Goal: Information Seeking & Learning: Learn about a topic

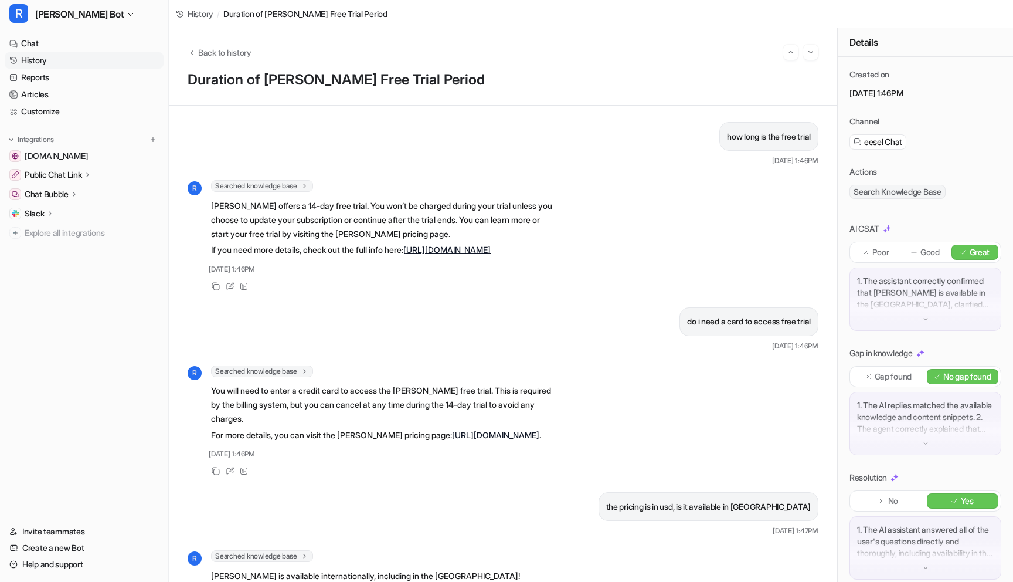
scroll to position [378, 0]
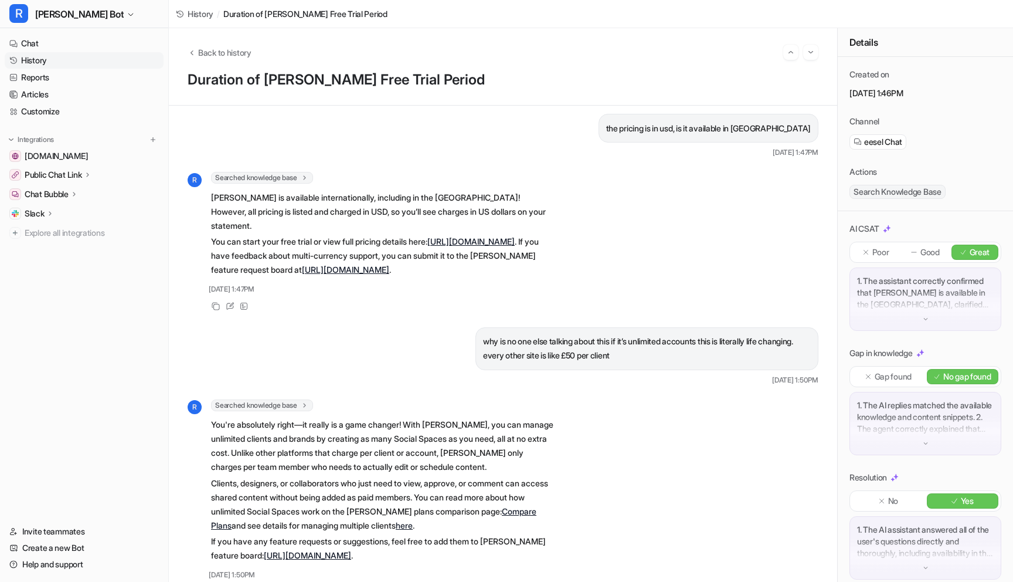
click at [25, 60] on link "History" at bounding box center [84, 60] width 159 height 16
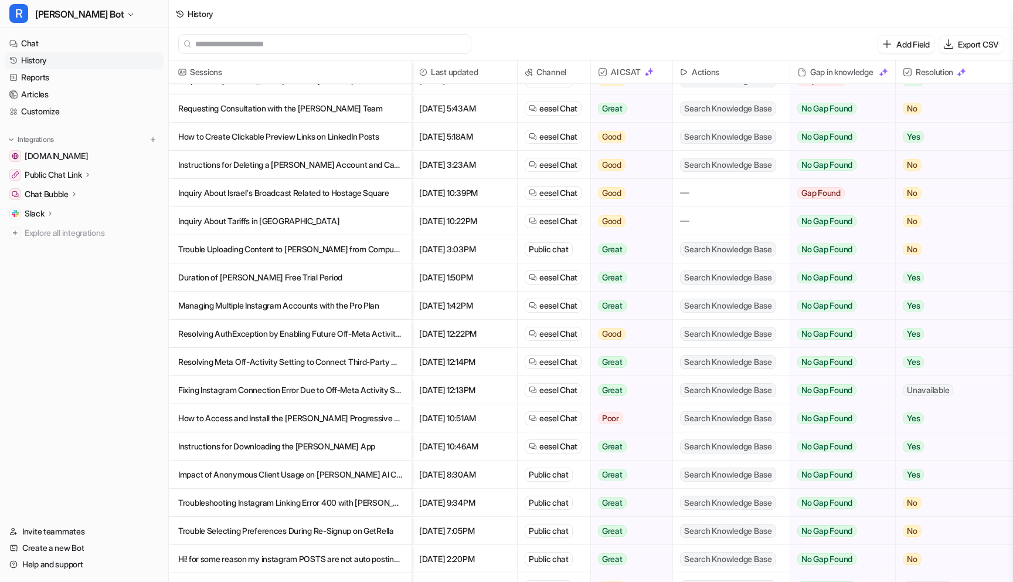
scroll to position [114, 0]
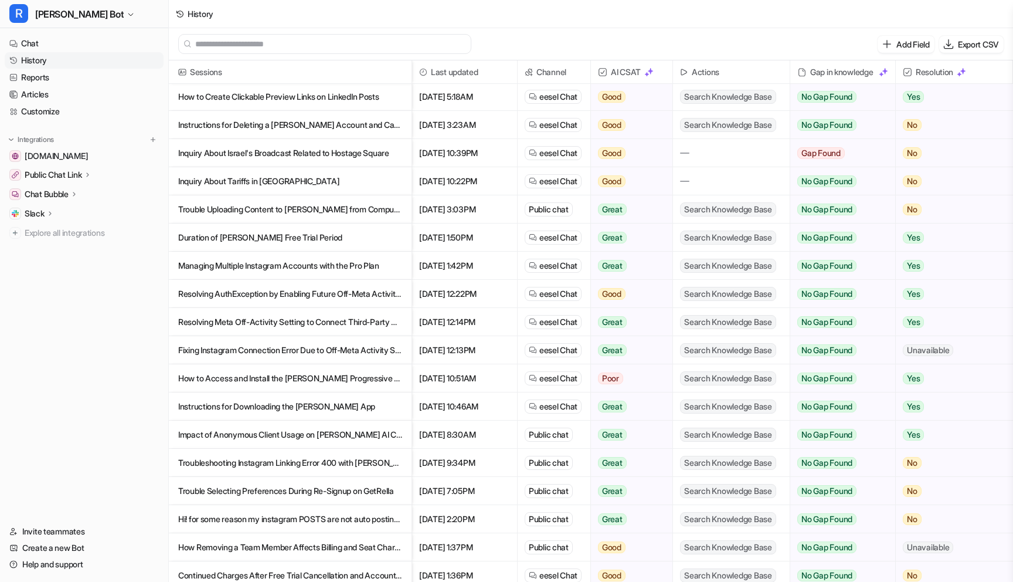
click at [300, 287] on p "Resolving AuthException by Enabling Future Off-Meta Activity for Account Integr…" at bounding box center [290, 294] width 224 height 28
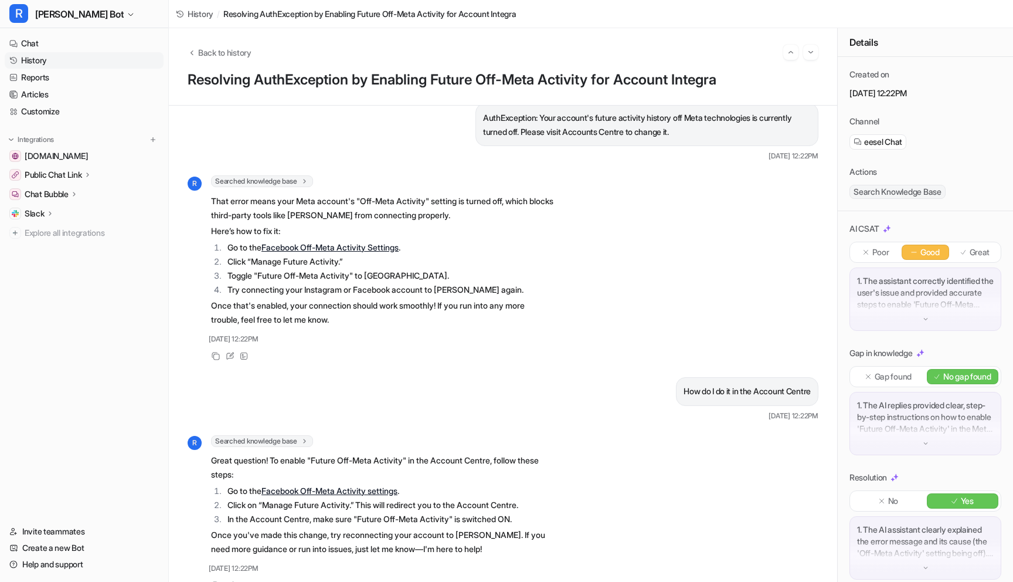
scroll to position [39, 0]
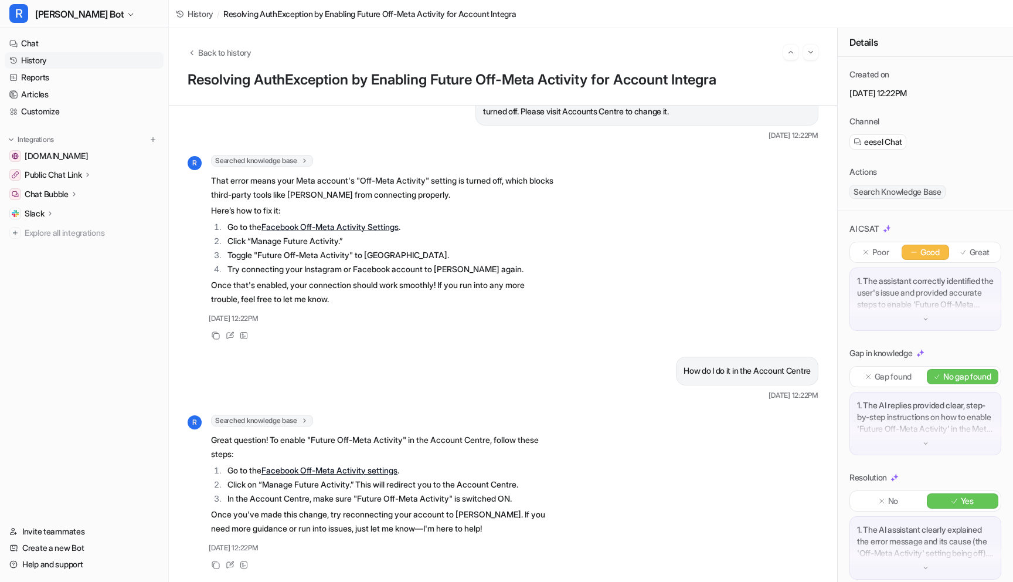
click at [32, 67] on link "History" at bounding box center [84, 60] width 159 height 16
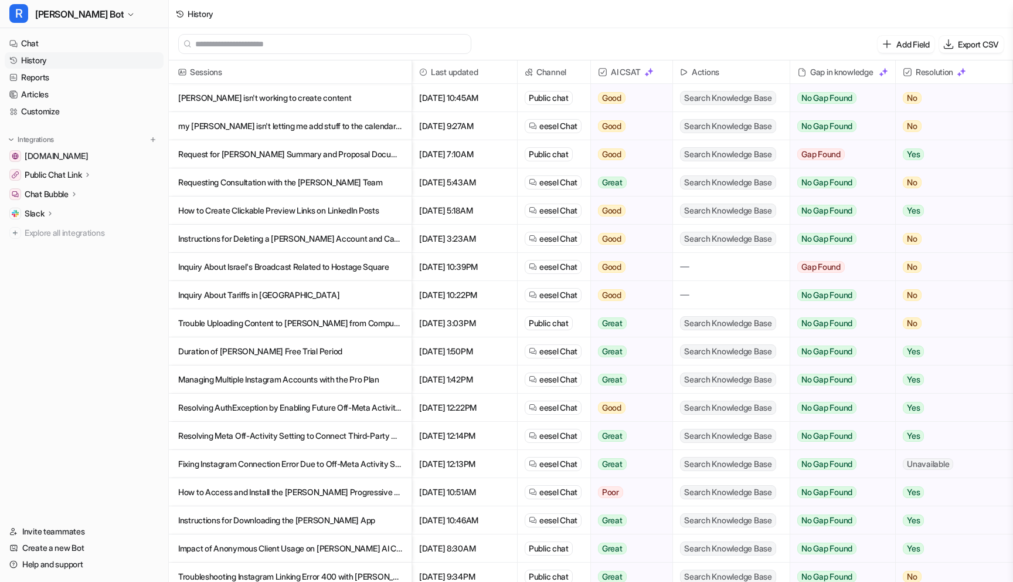
click at [300, 427] on p "Resolving Meta Off-Activity Setting to Connect Third-Party Apps" at bounding box center [290, 436] width 224 height 28
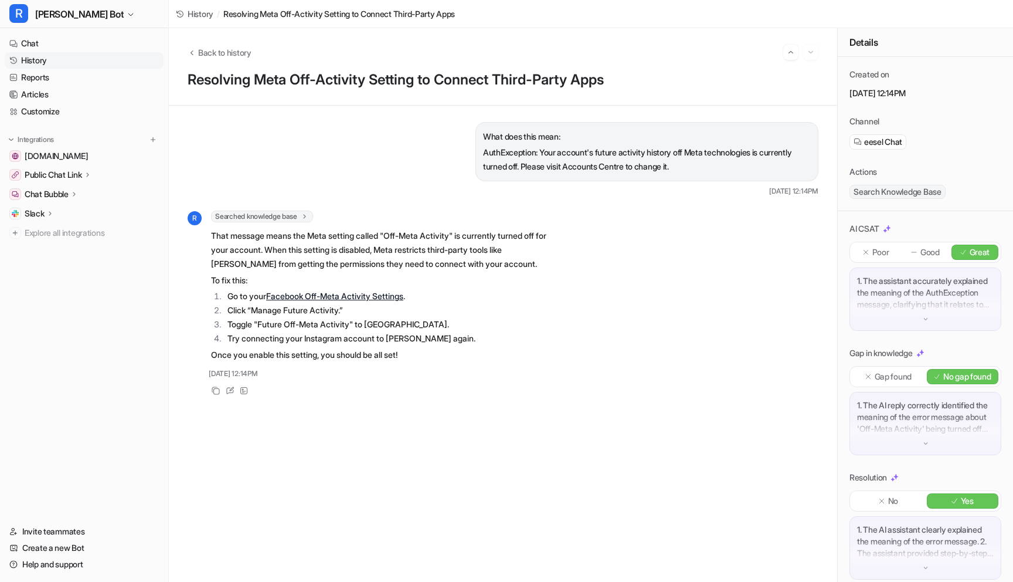
click at [31, 66] on link "History" at bounding box center [84, 60] width 159 height 16
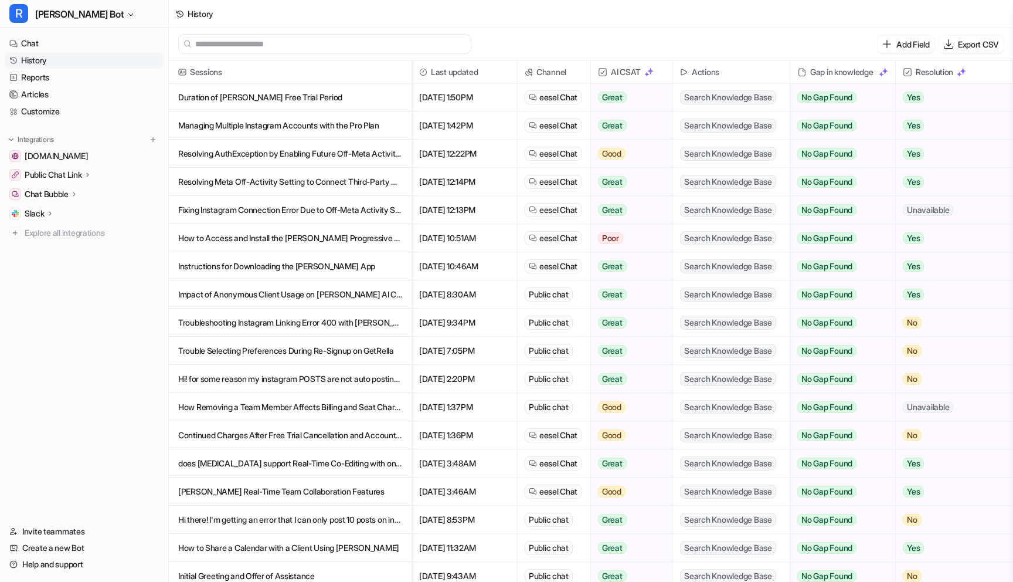
scroll to position [257, 0]
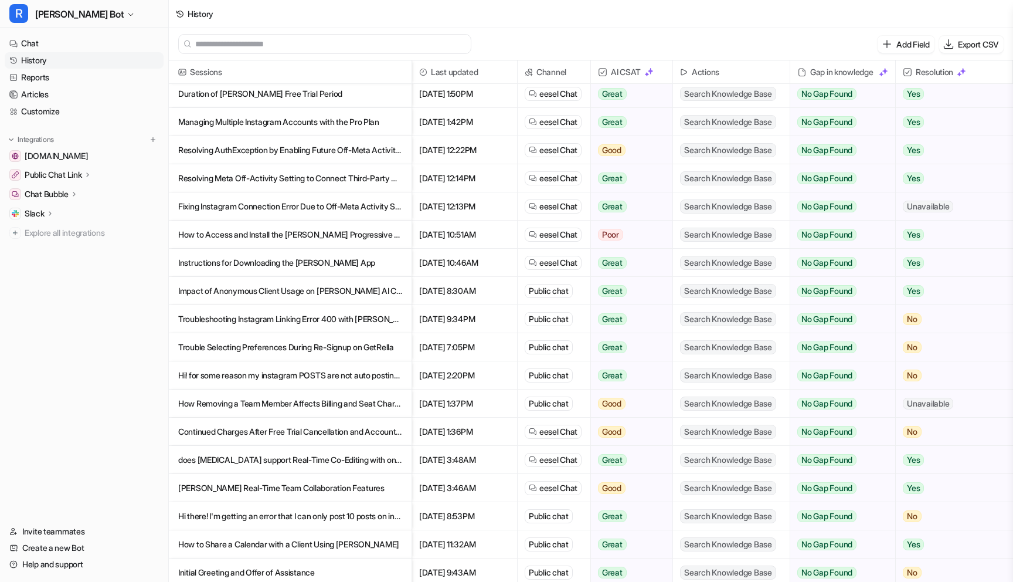
click at [303, 202] on p "Fixing Instagram Connection Error Due to Off-Meta Activity Setting" at bounding box center [290, 206] width 224 height 28
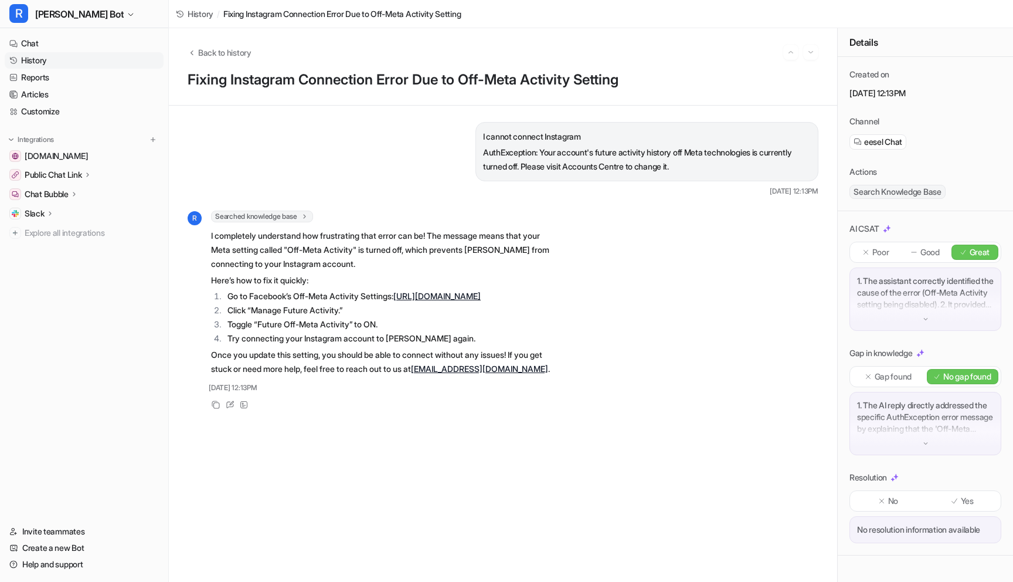
click at [40, 58] on link "History" at bounding box center [84, 60] width 159 height 16
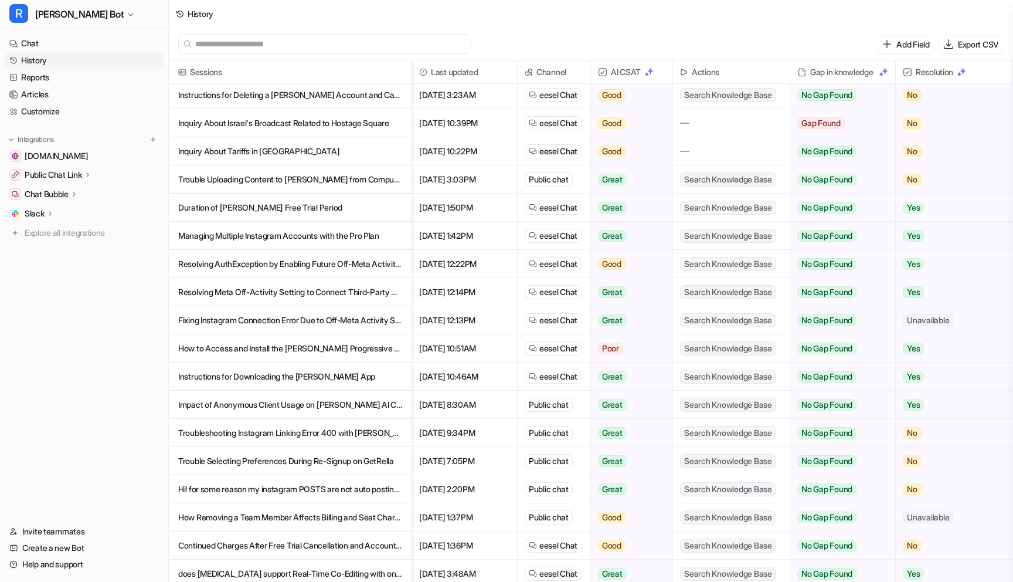
scroll to position [150, 0]
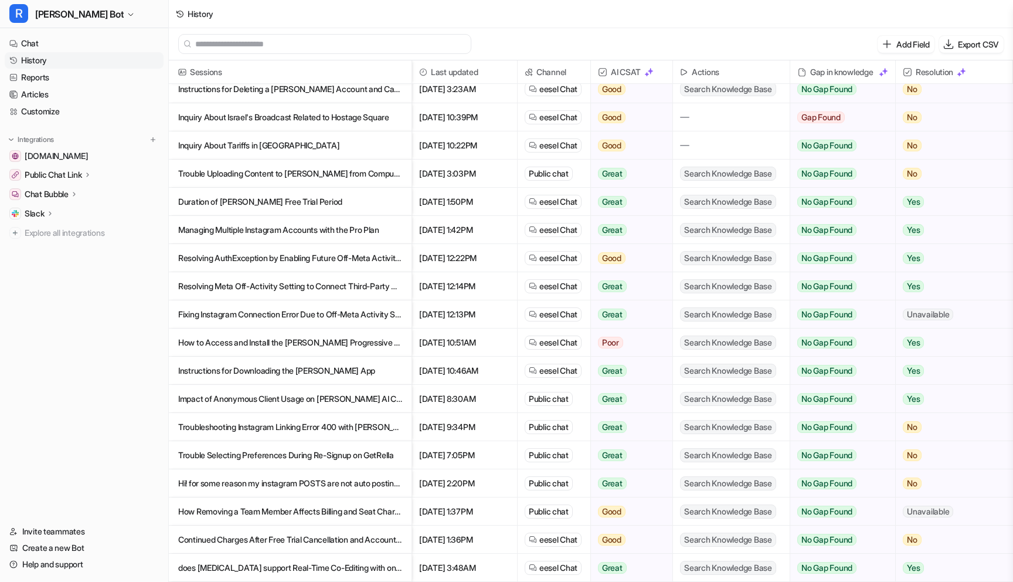
click at [259, 345] on p "How to Access and Install the [PERSON_NAME] Progressive Web App" at bounding box center [290, 342] width 224 height 28
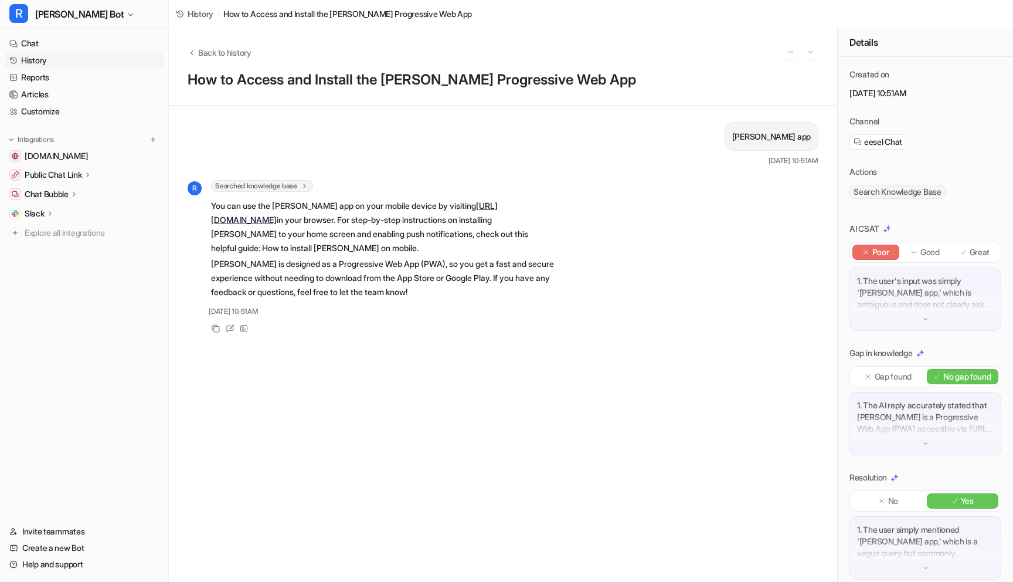
click at [33, 59] on link "History" at bounding box center [84, 60] width 159 height 16
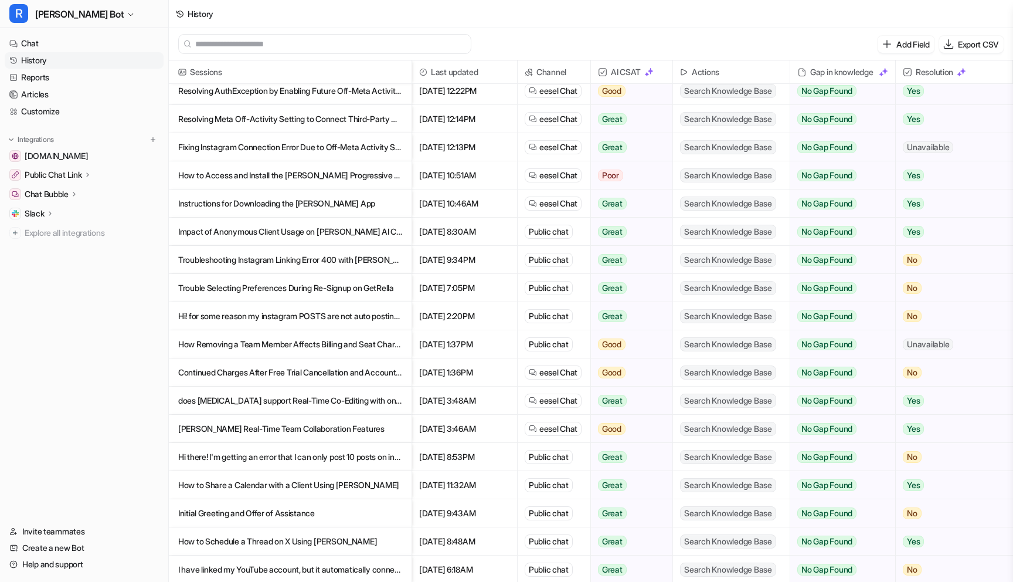
scroll to position [315, 0]
click at [342, 235] on p "Impact of Anonymous Client Usage on [PERSON_NAME] AI Credit Consumption" at bounding box center [290, 233] width 224 height 28
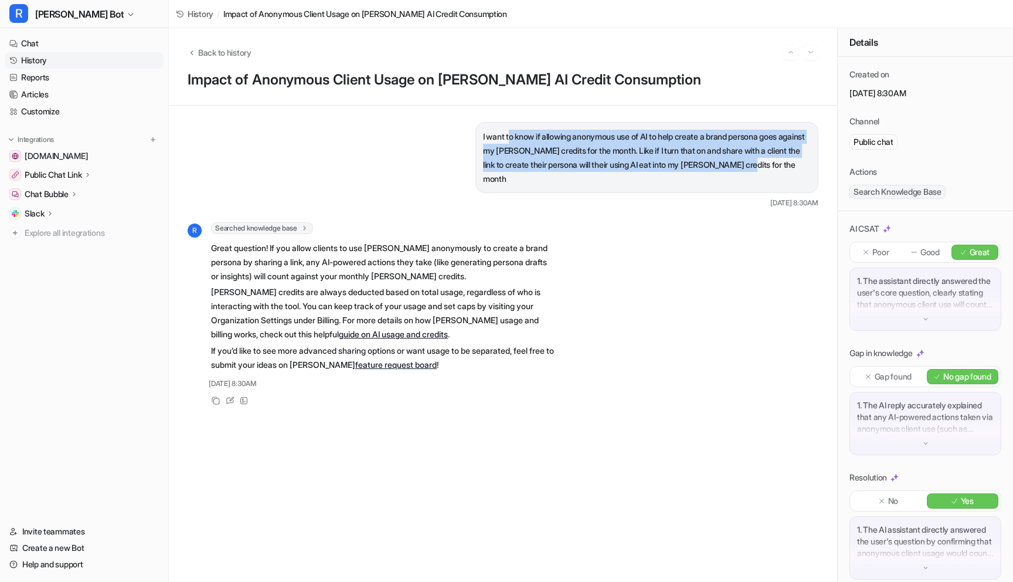
drag, startPoint x: 508, startPoint y: 136, endPoint x: 782, endPoint y: 169, distance: 275.2
click at [782, 169] on p "I want to know if allowing anonymous use of AI to help create a brand persona g…" at bounding box center [647, 158] width 328 height 56
click at [34, 61] on link "History" at bounding box center [84, 60] width 159 height 16
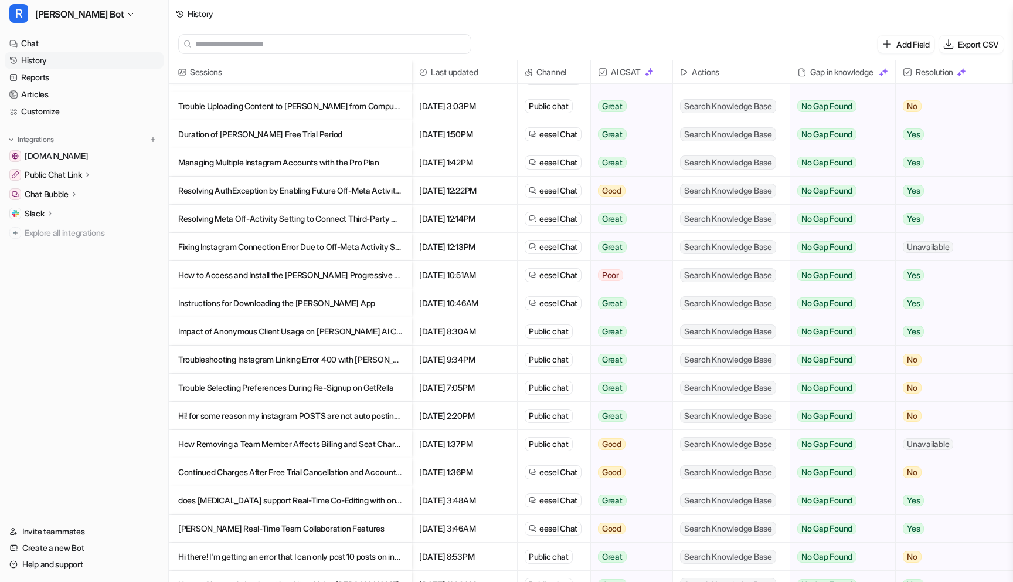
scroll to position [192, 0]
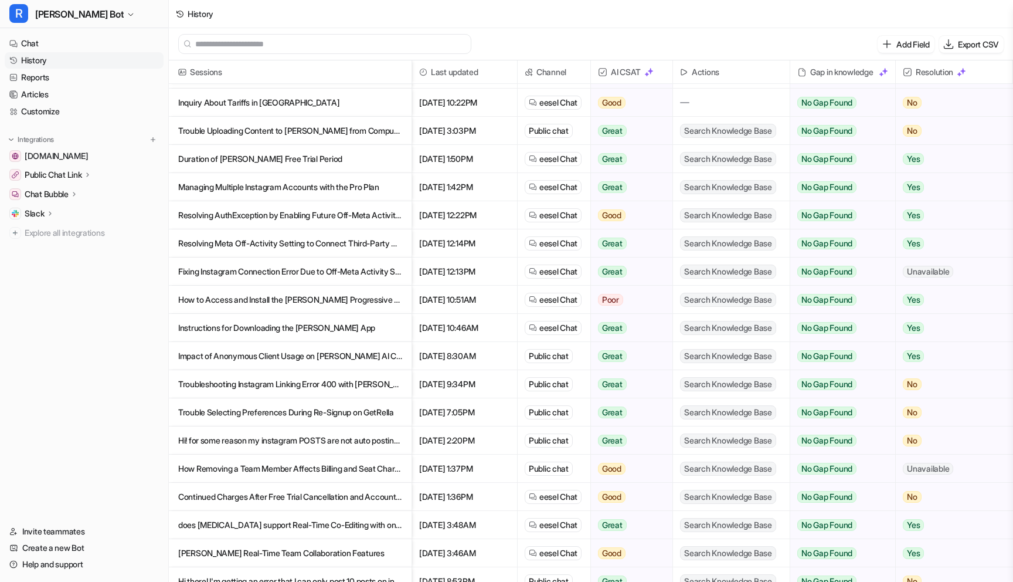
click at [308, 381] on p "Troubleshooting Instagram Linking Error 400 with [PERSON_NAME]" at bounding box center [290, 384] width 224 height 28
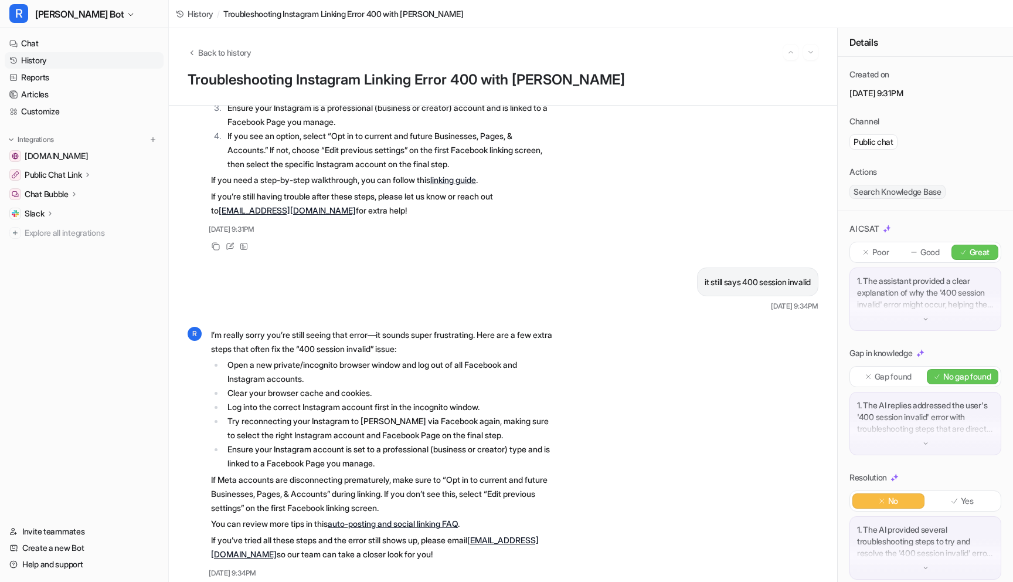
scroll to position [226, 0]
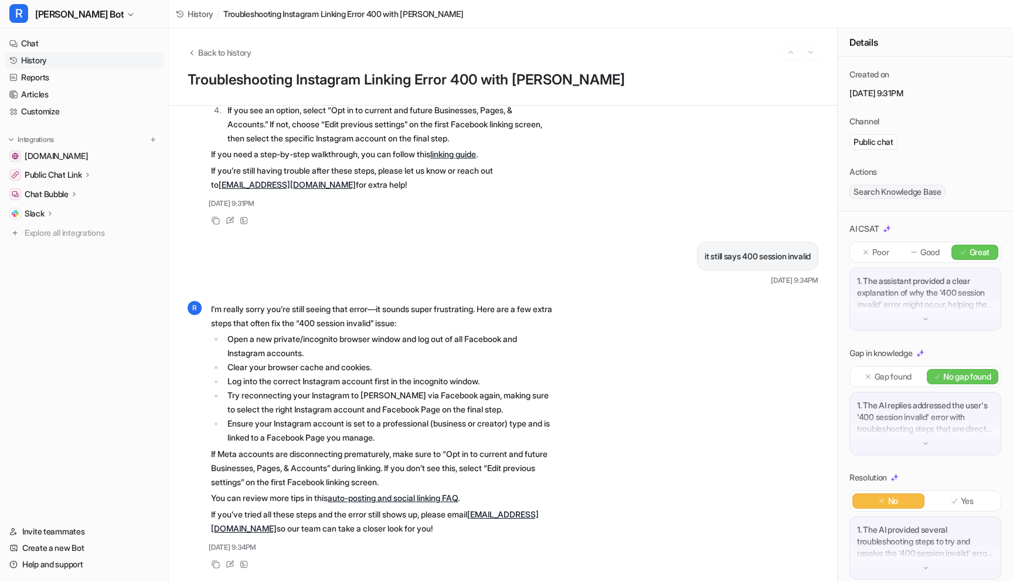
click at [36, 55] on link "History" at bounding box center [84, 60] width 159 height 16
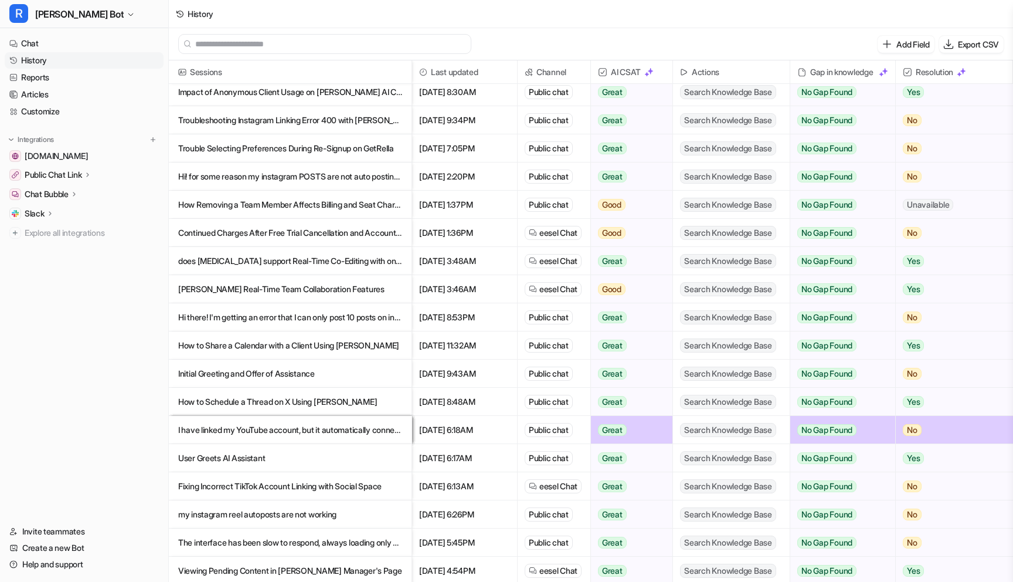
scroll to position [470, 0]
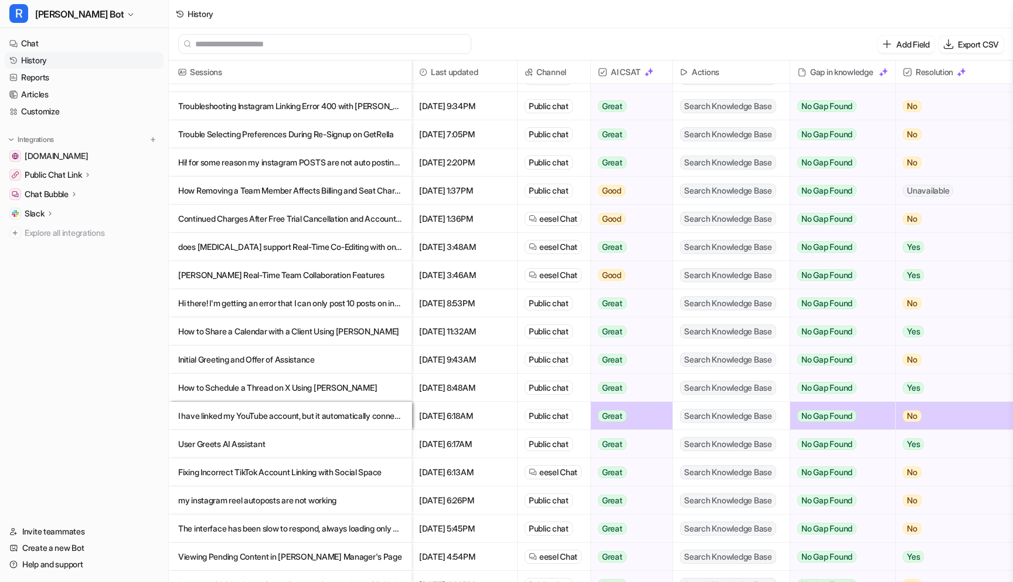
click at [303, 134] on p "Trouble Selecting Preferences During Re-Signup on GetRella" at bounding box center [290, 134] width 224 height 28
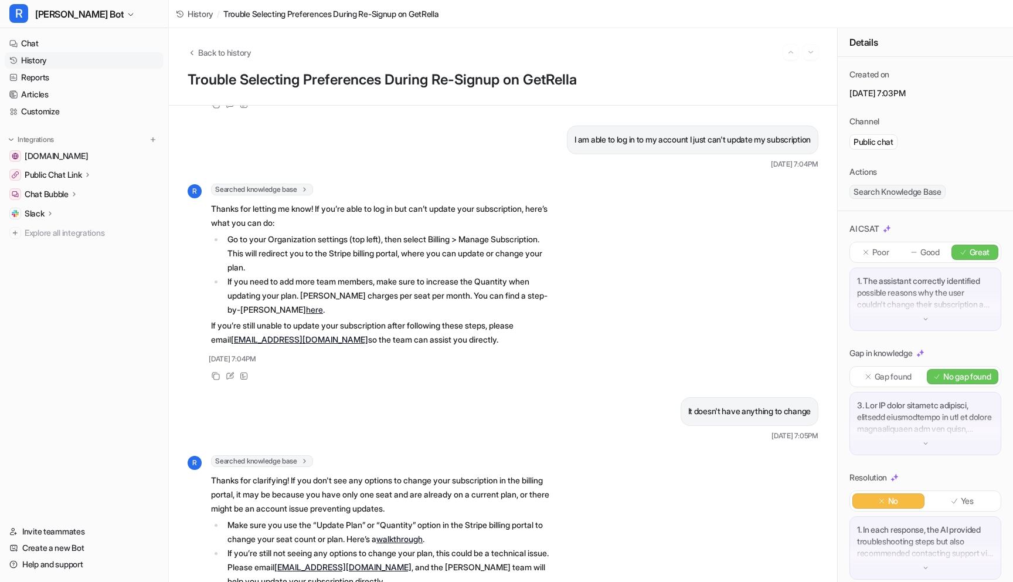
scroll to position [368, 0]
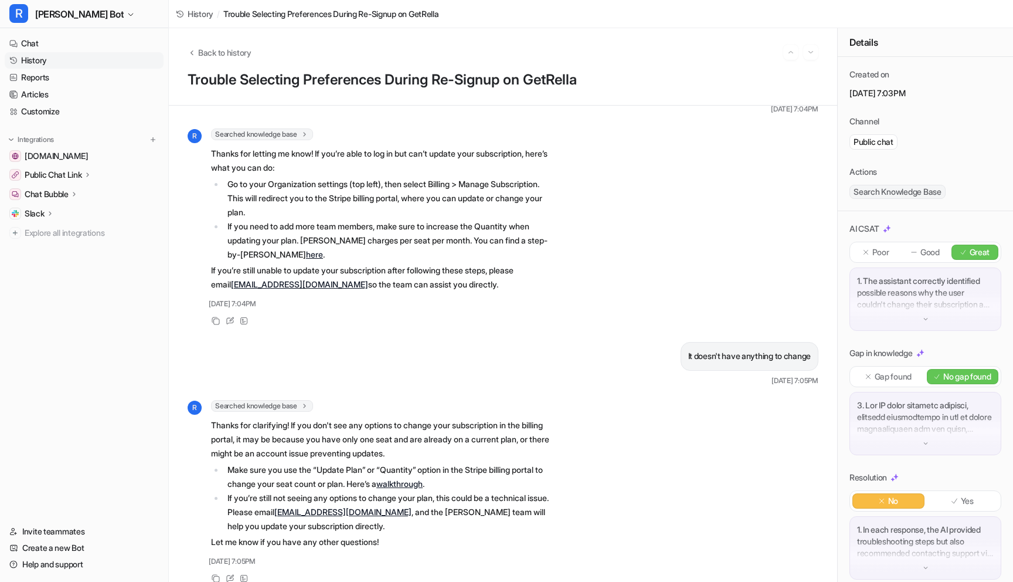
click at [30, 55] on link "History" at bounding box center [84, 60] width 159 height 16
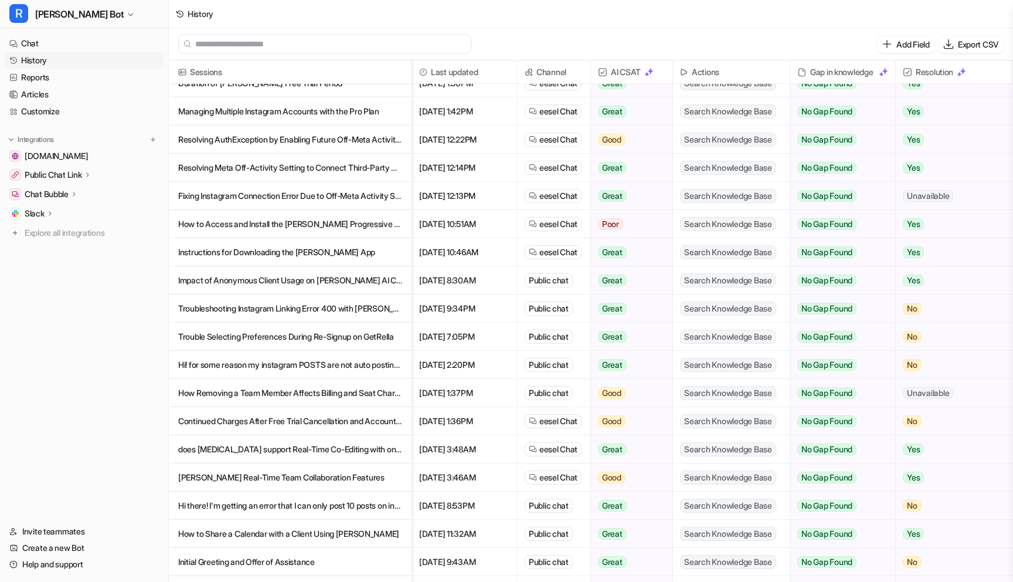
scroll to position [267, 0]
click at [260, 358] on p "Hi! for some reason my instagram POSTS are not auto posting, but they are on fa…" at bounding box center [290, 365] width 224 height 28
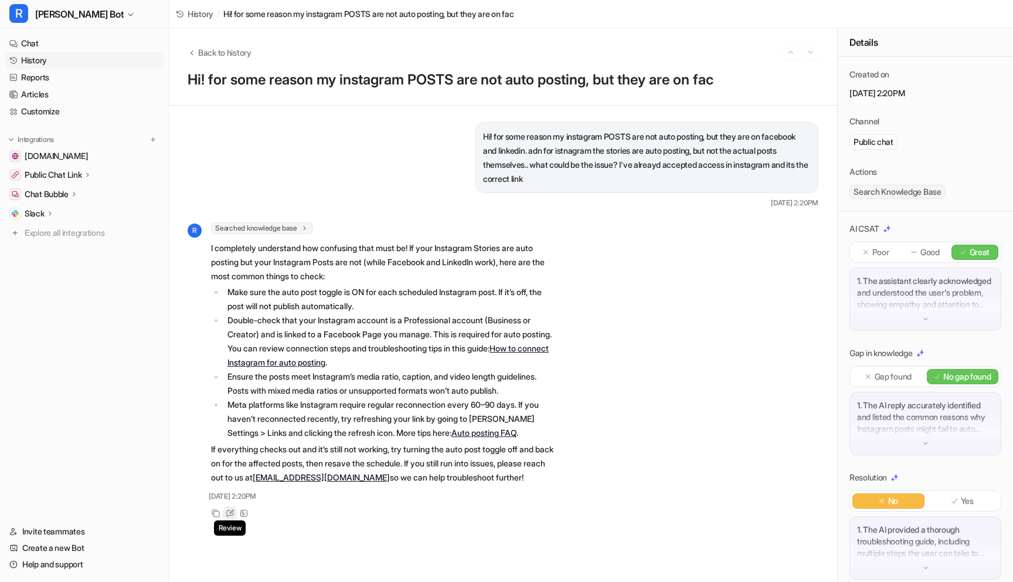
click at [233, 517] on icon at bounding box center [230, 513] width 9 height 8
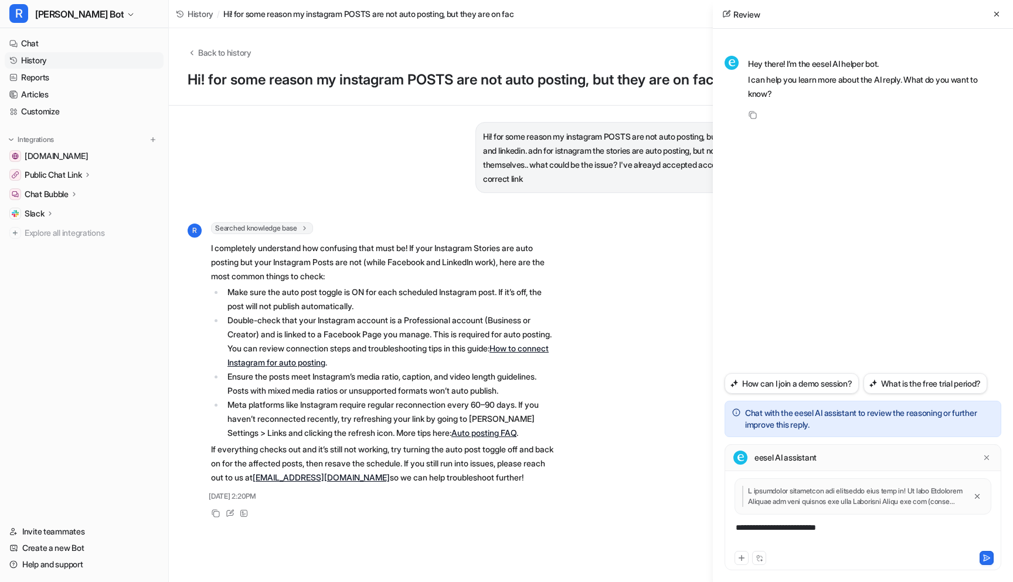
click at [787, 534] on div "**********" at bounding box center [863, 534] width 271 height 27
click at [874, 525] on div "**********" at bounding box center [863, 534] width 271 height 27
click at [956, 534] on div "**********" at bounding box center [863, 534] width 271 height 27
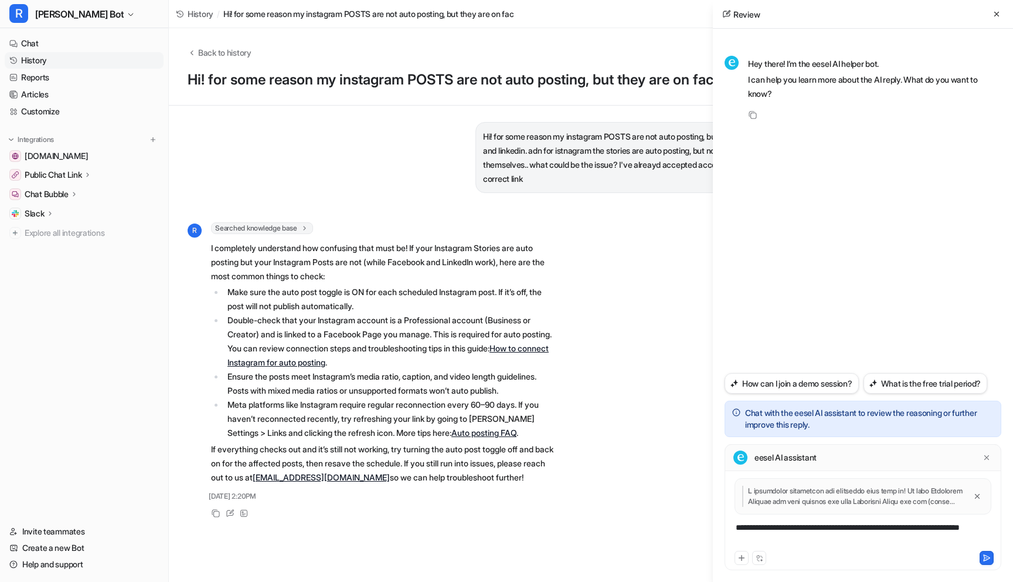
click at [774, 536] on div "**********" at bounding box center [863, 534] width 271 height 27
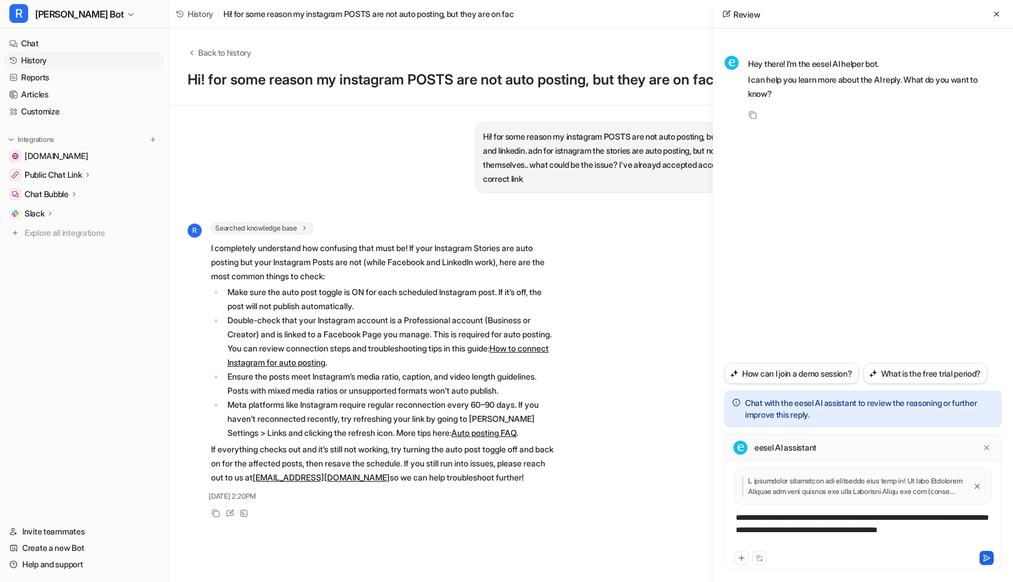
click at [984, 556] on icon at bounding box center [987, 558] width 6 height 6
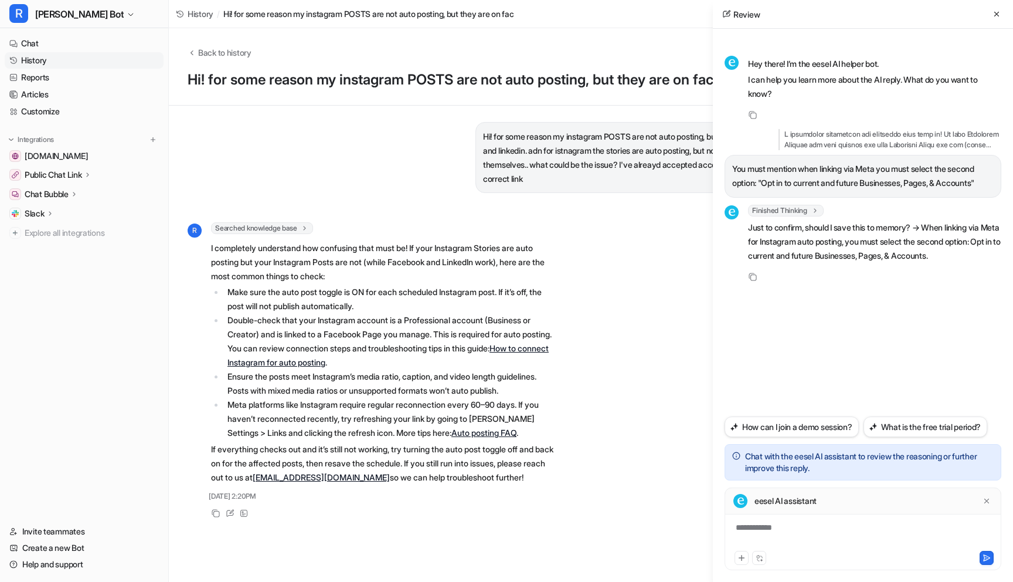
click at [778, 538] on div "**********" at bounding box center [863, 534] width 271 height 27
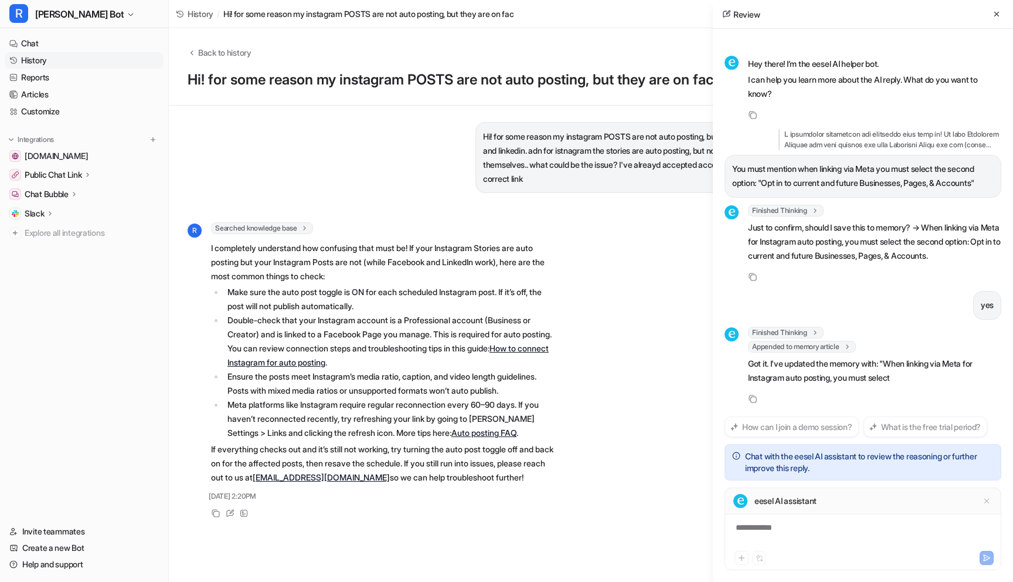
scroll to position [18, 0]
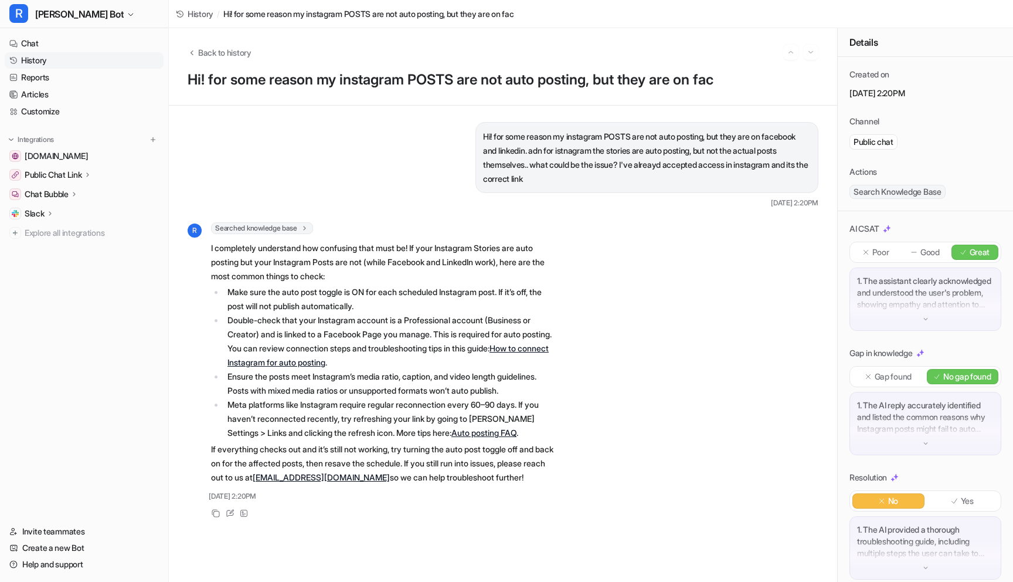
click at [31, 53] on link "History" at bounding box center [84, 60] width 159 height 16
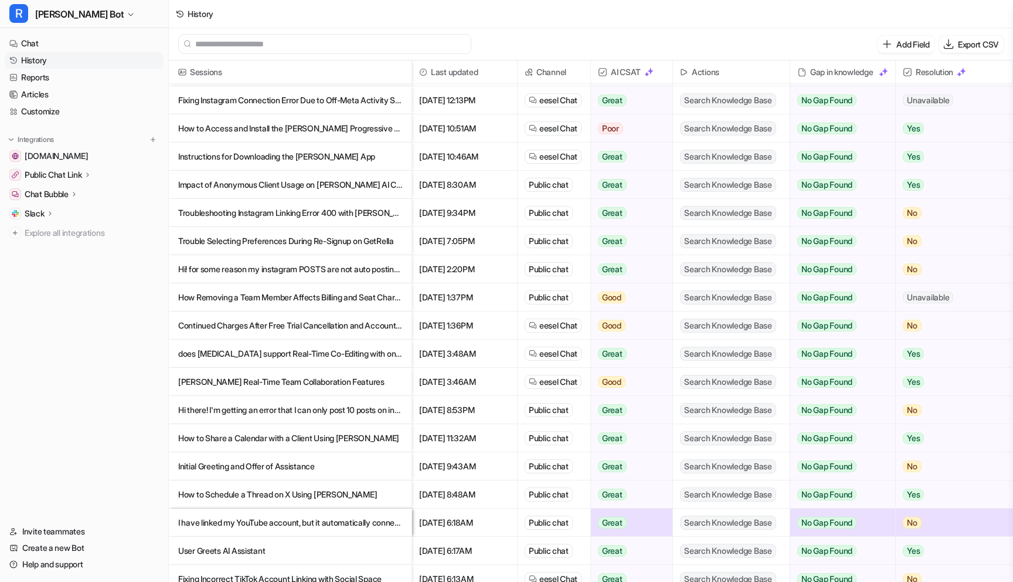
scroll to position [364, 0]
click at [317, 296] on p "How Removing a Team Member Affects Billing and Seat Charges" at bounding box center [290, 297] width 224 height 28
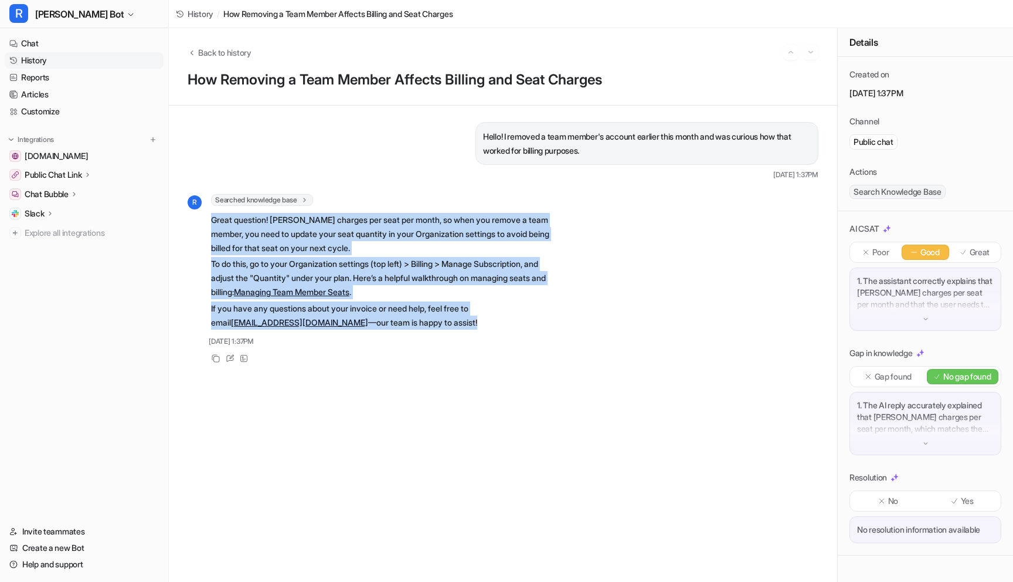
drag, startPoint x: 213, startPoint y: 221, endPoint x: 461, endPoint y: 322, distance: 268.0
click at [463, 322] on span "Great question! [PERSON_NAME] charges per seat per month, so when you remove a …" at bounding box center [382, 270] width 343 height 121
click at [48, 61] on link "History" at bounding box center [84, 60] width 159 height 16
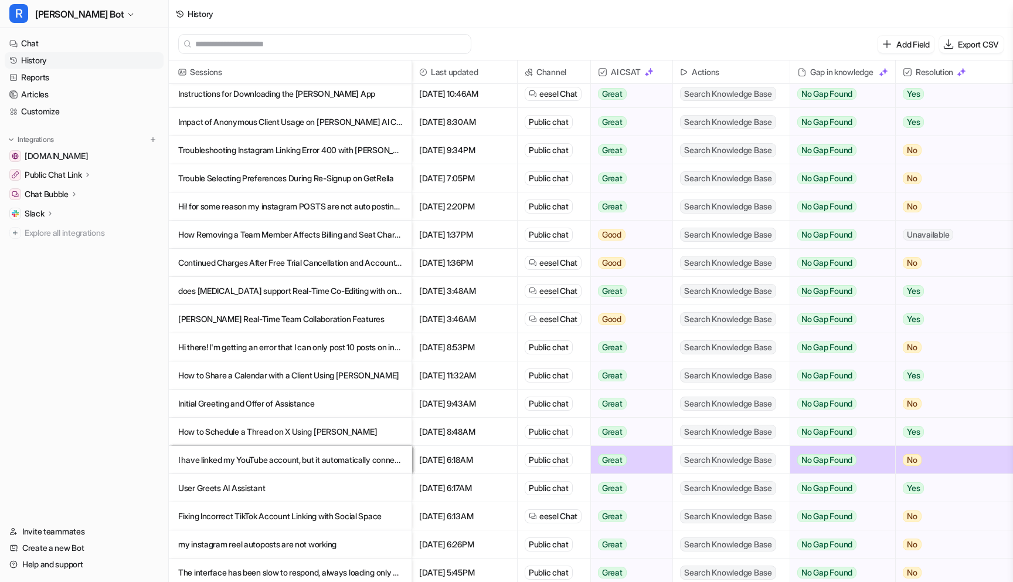
scroll to position [426, 0]
click at [265, 259] on p "Continued Charges After Free Trial Cancellation and Account Deletion on [PERSON…" at bounding box center [290, 263] width 224 height 28
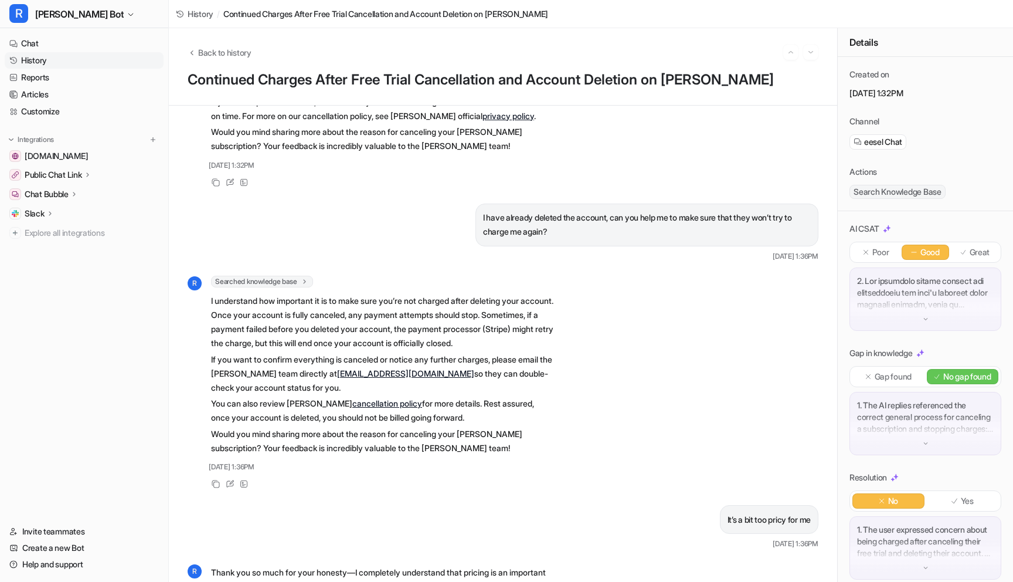
scroll to position [236, 0]
click at [45, 59] on link "History" at bounding box center [84, 60] width 159 height 16
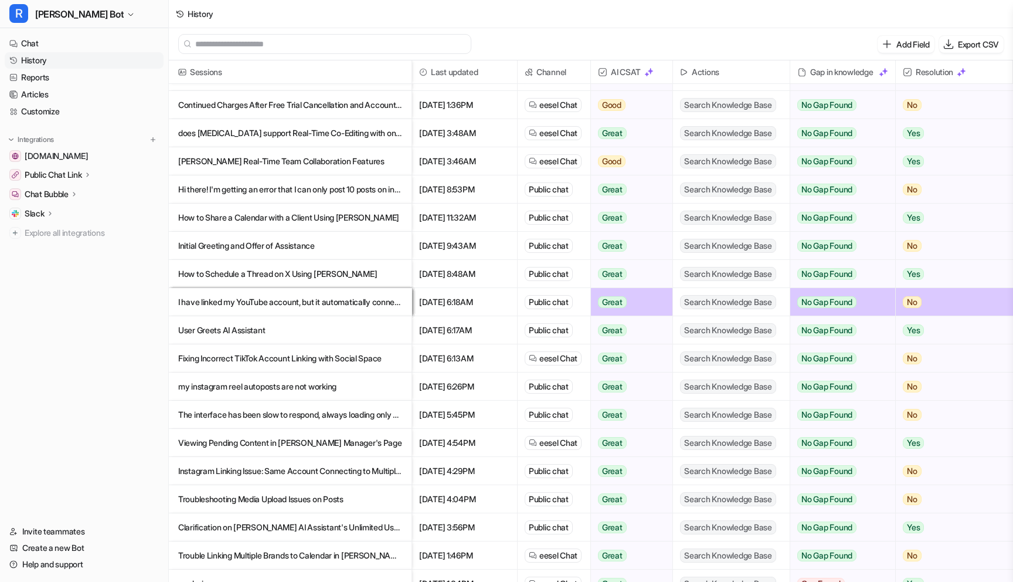
scroll to position [570, 0]
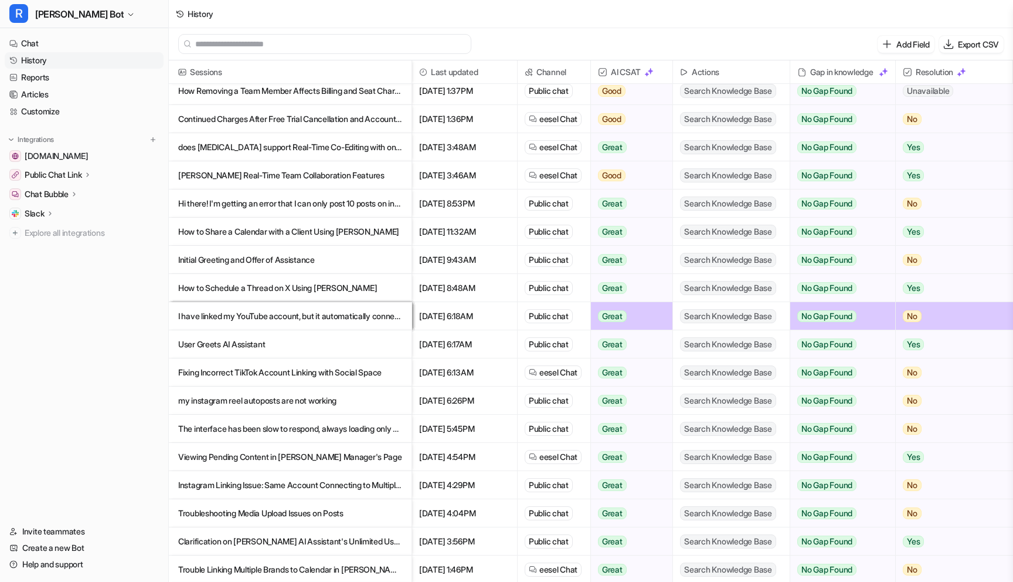
click at [328, 152] on p "does [MEDICAL_DATA] support Real-Time Co-Editing with on call with video feature" at bounding box center [290, 147] width 224 height 28
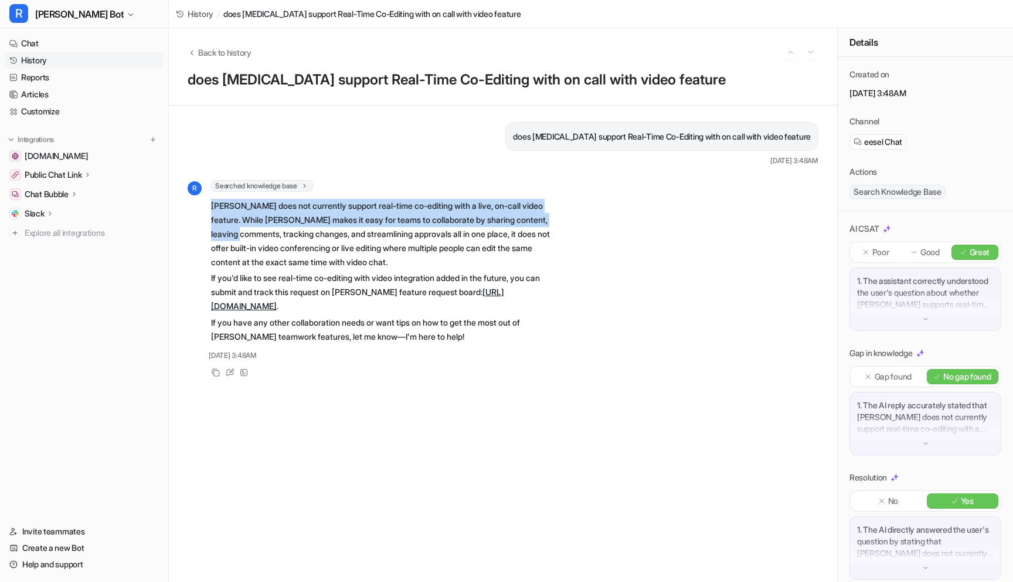
drag, startPoint x: 210, startPoint y: 205, endPoint x: 279, endPoint y: 230, distance: 73.3
click at [279, 230] on p "[PERSON_NAME] does not currently support real-time co-editing with a live, on-c…" at bounding box center [382, 234] width 343 height 70
click at [66, 62] on link "History" at bounding box center [84, 60] width 159 height 16
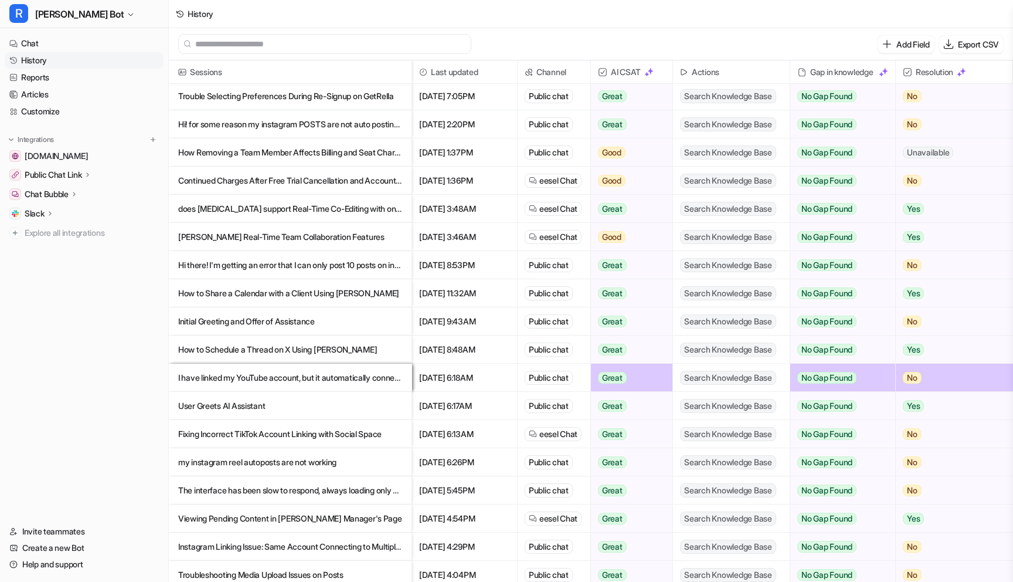
scroll to position [538, 0]
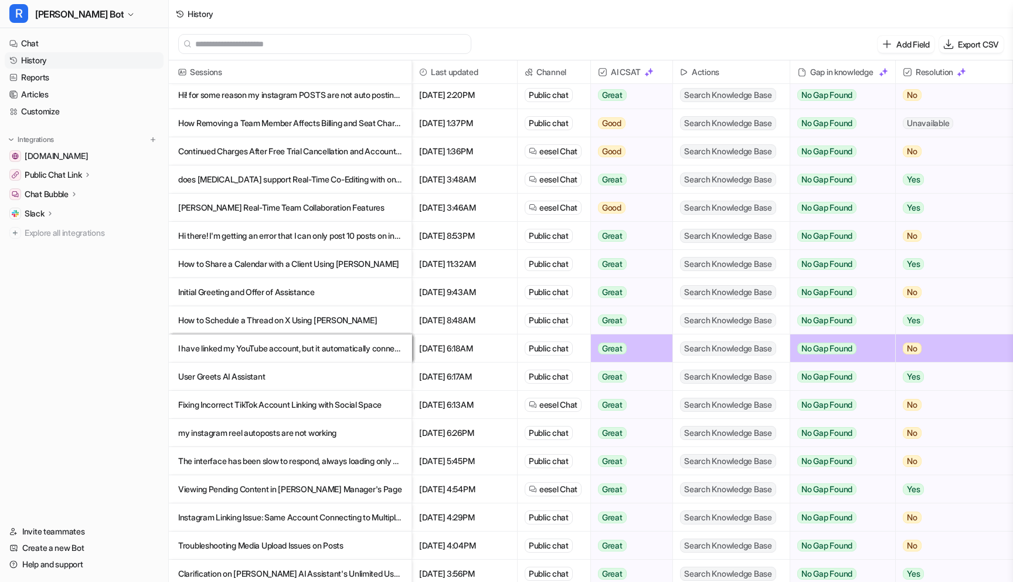
click at [296, 212] on p "[PERSON_NAME] Real-Time Team Collaboration Features" at bounding box center [290, 207] width 224 height 28
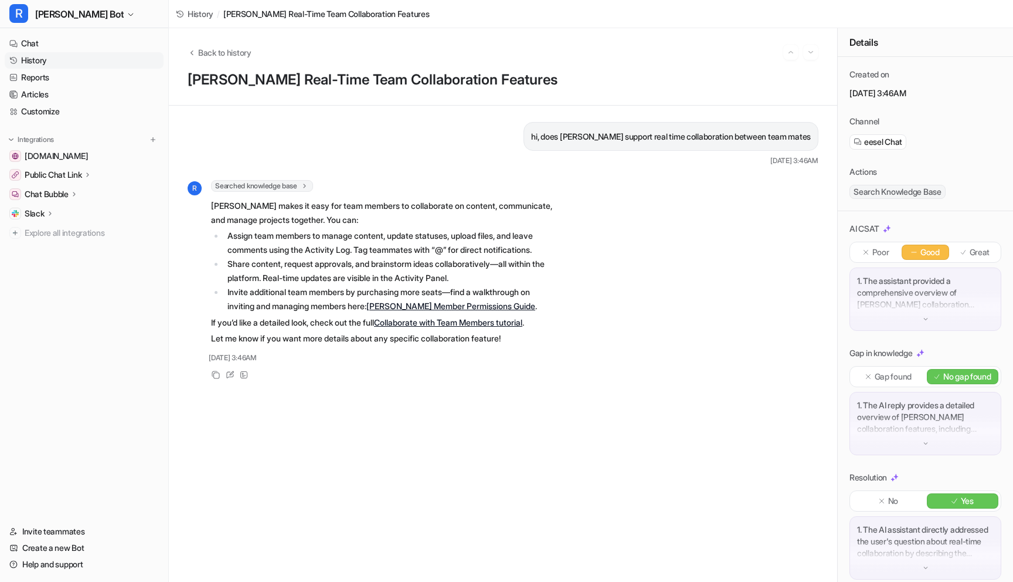
click at [33, 60] on link "History" at bounding box center [84, 60] width 159 height 16
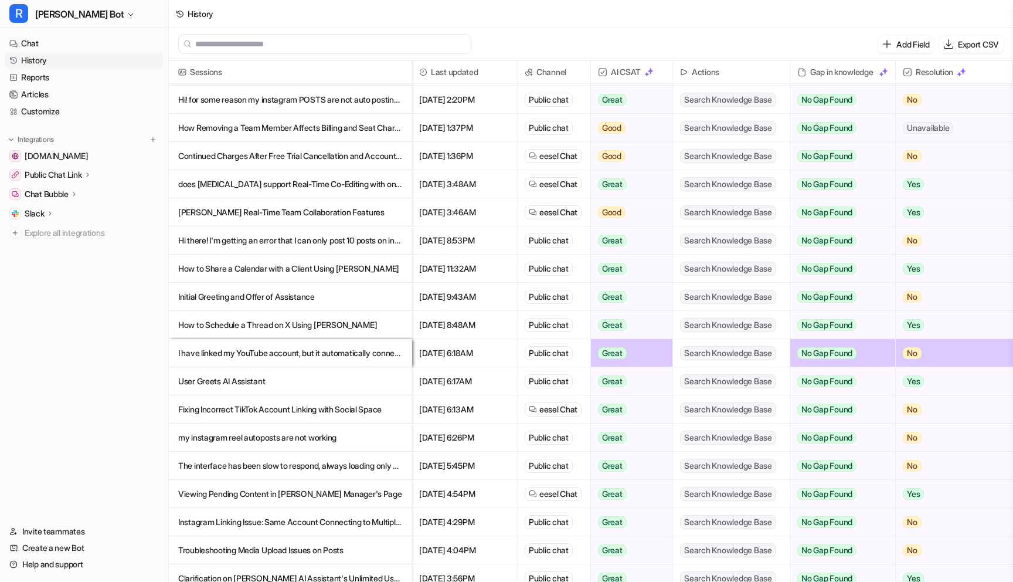
scroll to position [550, 0]
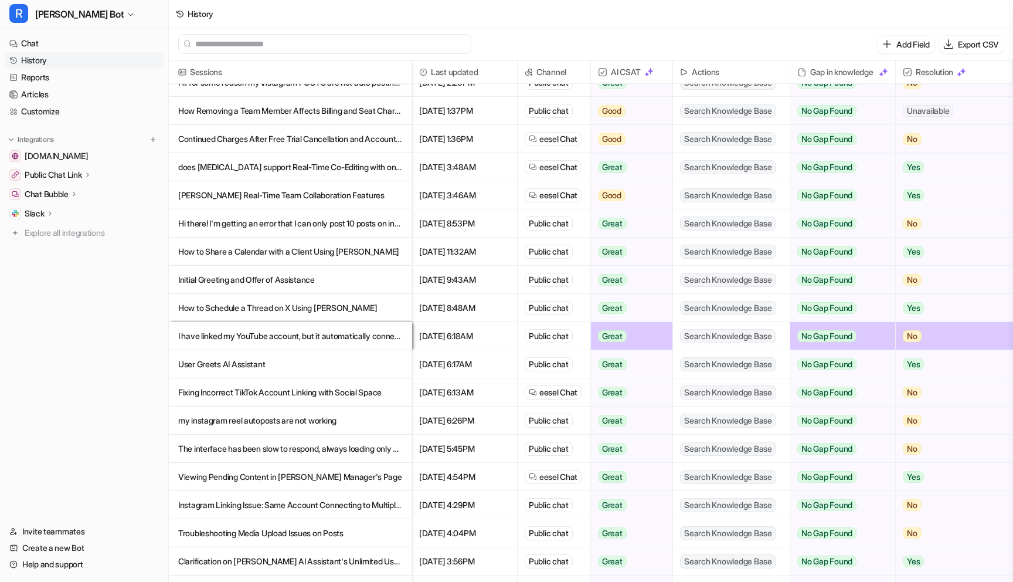
click at [344, 223] on p "Hi there! I'm getting an error that I can only post 10 posts on instagram but t…" at bounding box center [290, 223] width 224 height 28
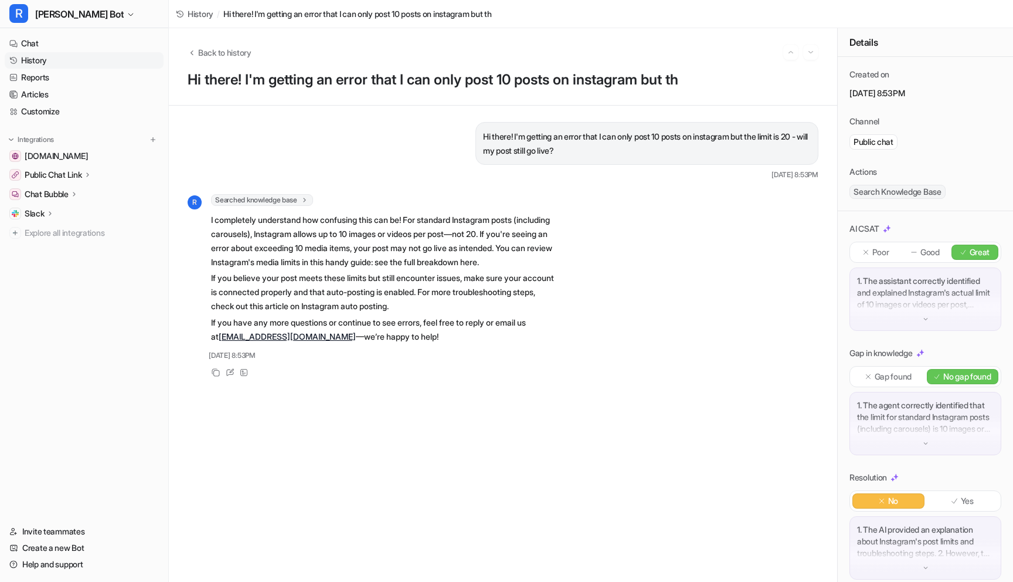
click at [402, 243] on p "I completely understand how confusing this can be! For standard Instagram posts…" at bounding box center [382, 241] width 343 height 56
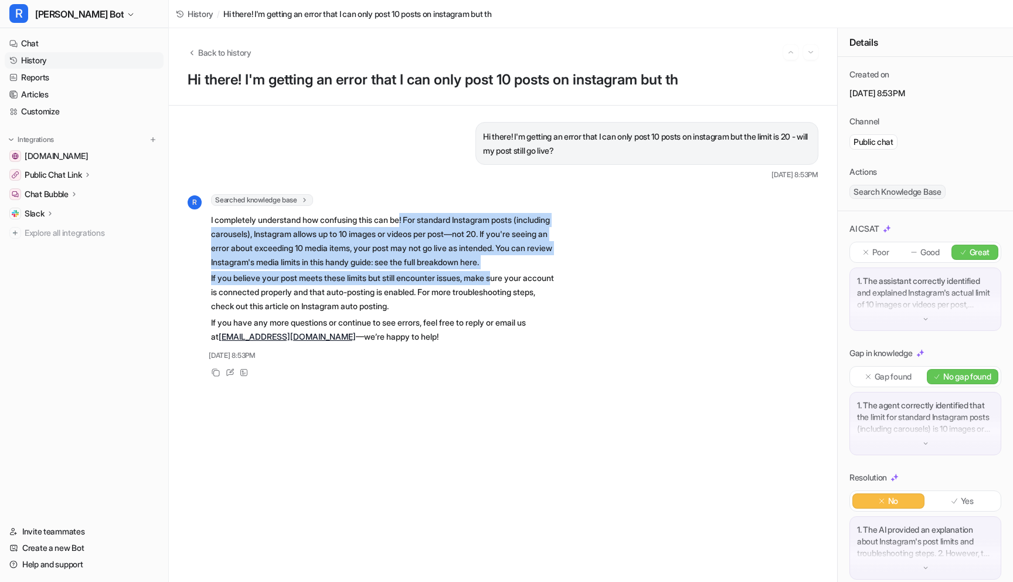
drag, startPoint x: 411, startPoint y: 220, endPoint x: 502, endPoint y: 297, distance: 119.4
click at [504, 296] on span "I completely understand how confusing this can be! For standard Instagram posts…" at bounding box center [382, 277] width 343 height 135
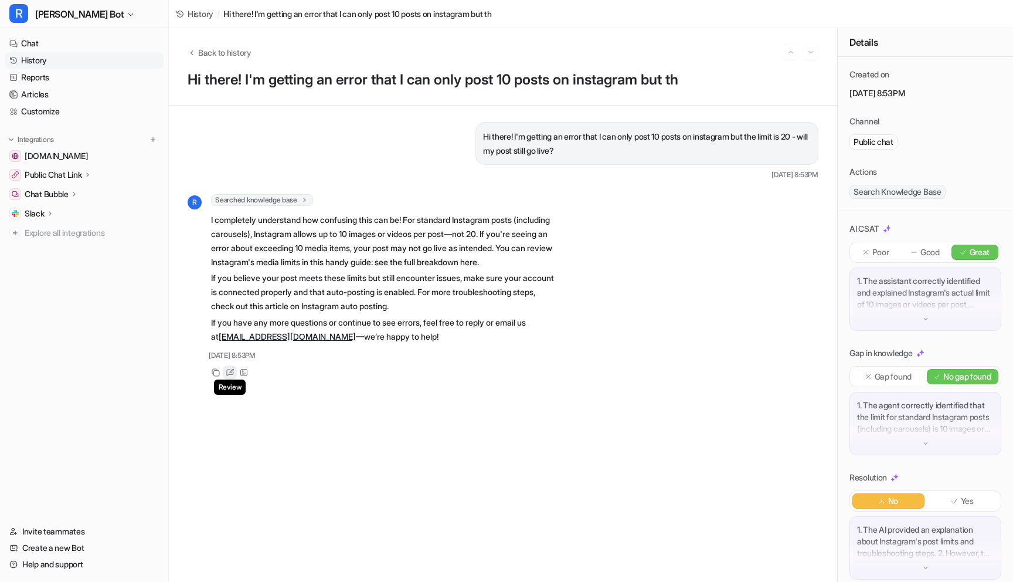
click at [229, 376] on icon at bounding box center [230, 372] width 9 height 8
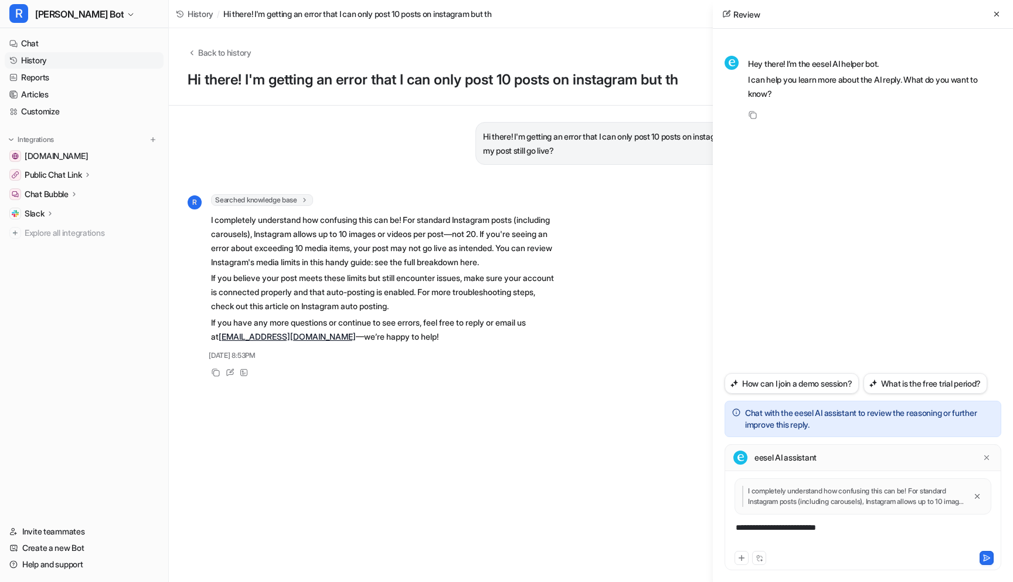
click at [804, 524] on div "**********" at bounding box center [863, 534] width 271 height 27
paste div
click at [945, 544] on div "**********" at bounding box center [863, 534] width 271 height 27
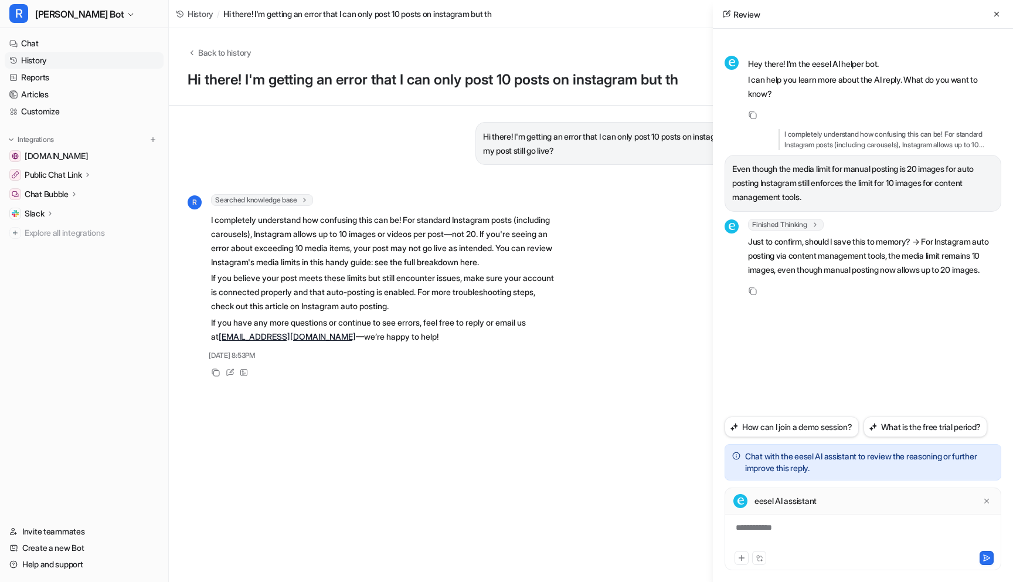
click at [759, 530] on div "**********" at bounding box center [863, 534] width 271 height 27
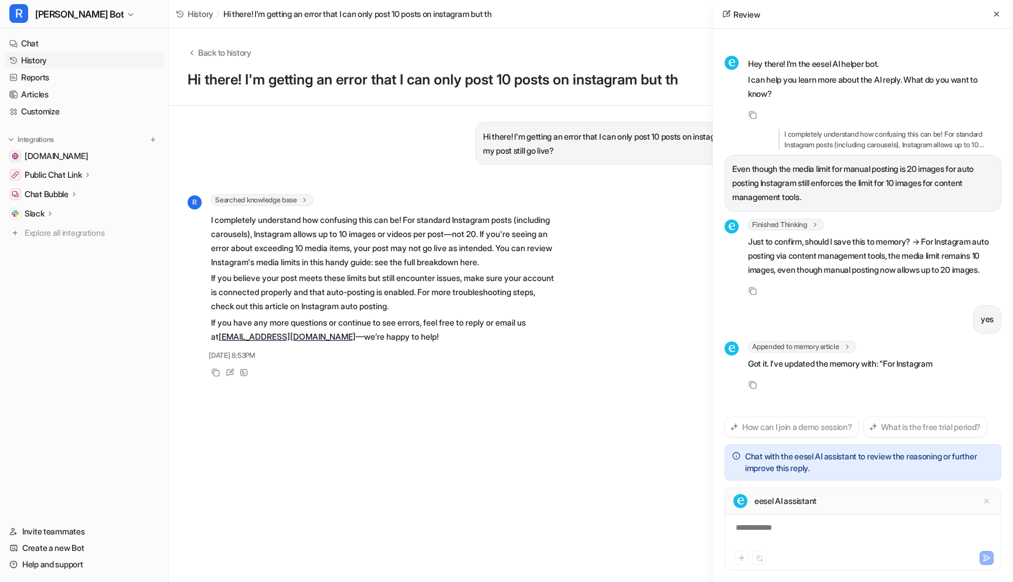
scroll to position [32, 0]
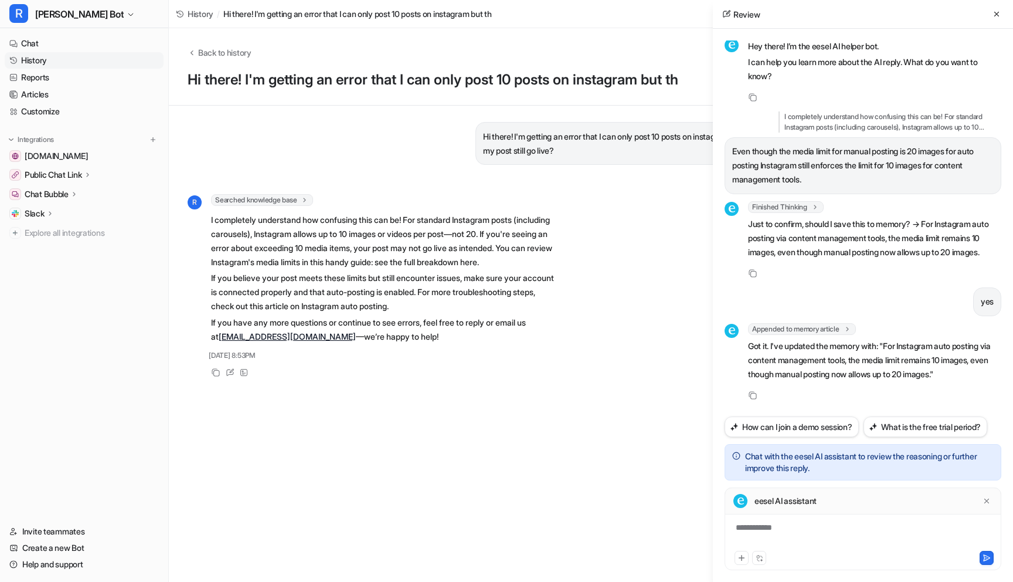
click at [42, 57] on link "History" at bounding box center [84, 60] width 159 height 16
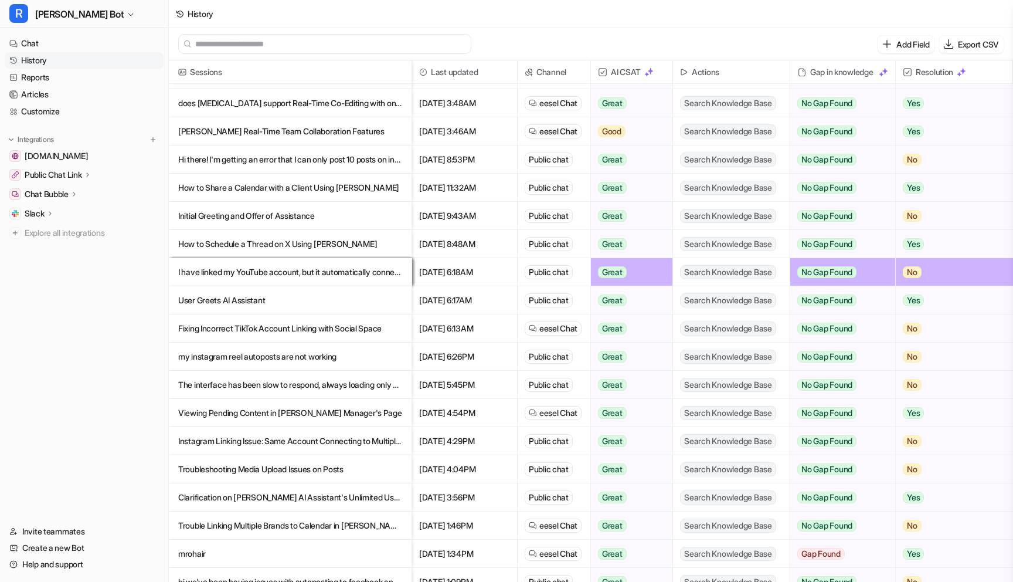
scroll to position [620, 0]
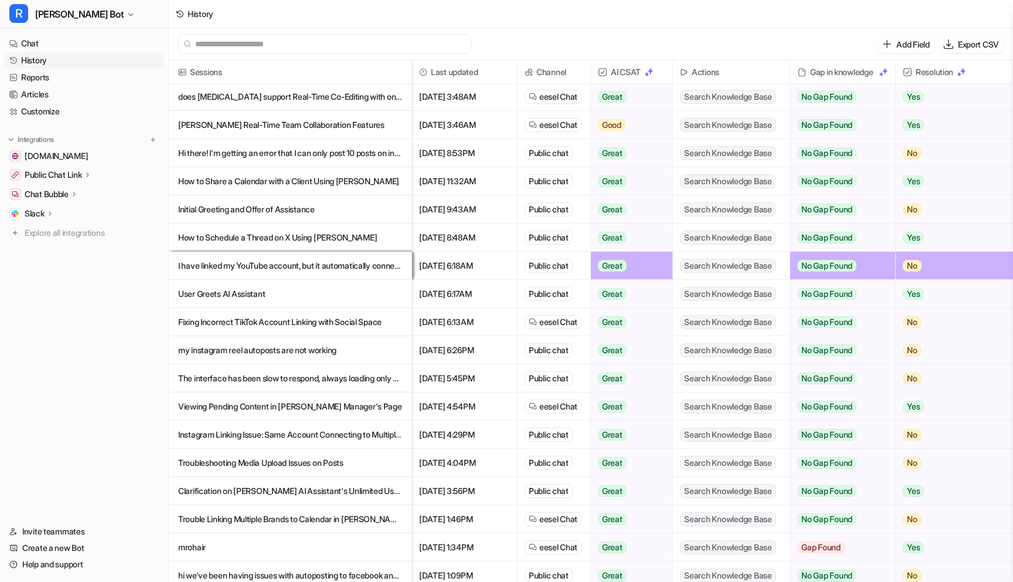
click at [304, 214] on p "Initial Greeting and Offer of Assistance" at bounding box center [290, 209] width 224 height 28
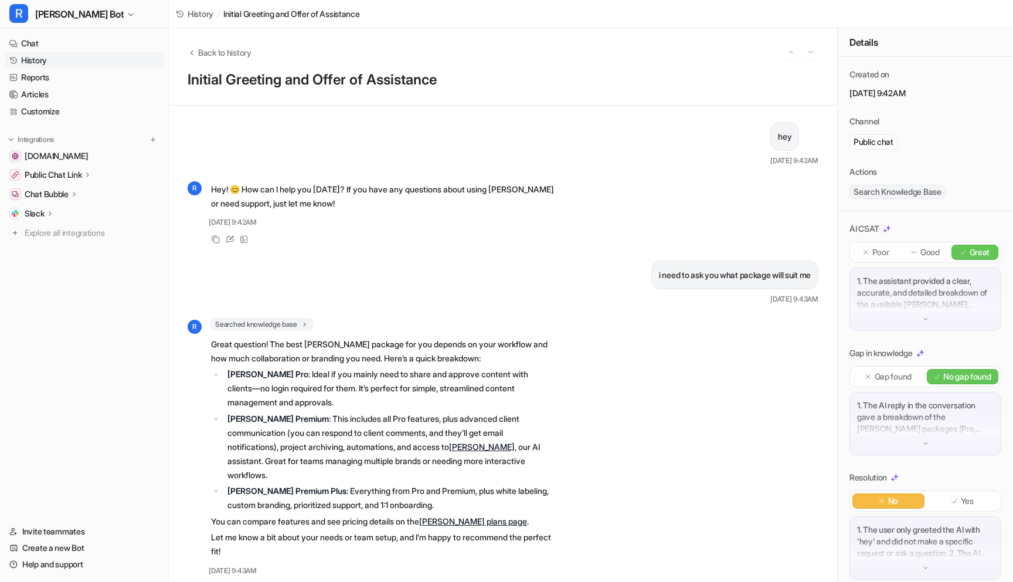
click at [40, 62] on link "History" at bounding box center [84, 60] width 159 height 16
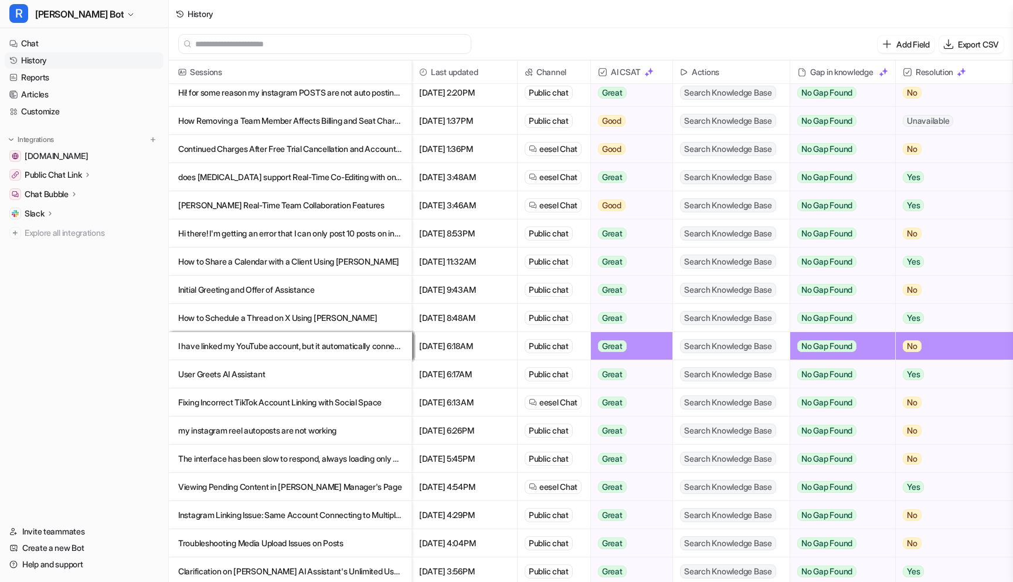
scroll to position [546, 0]
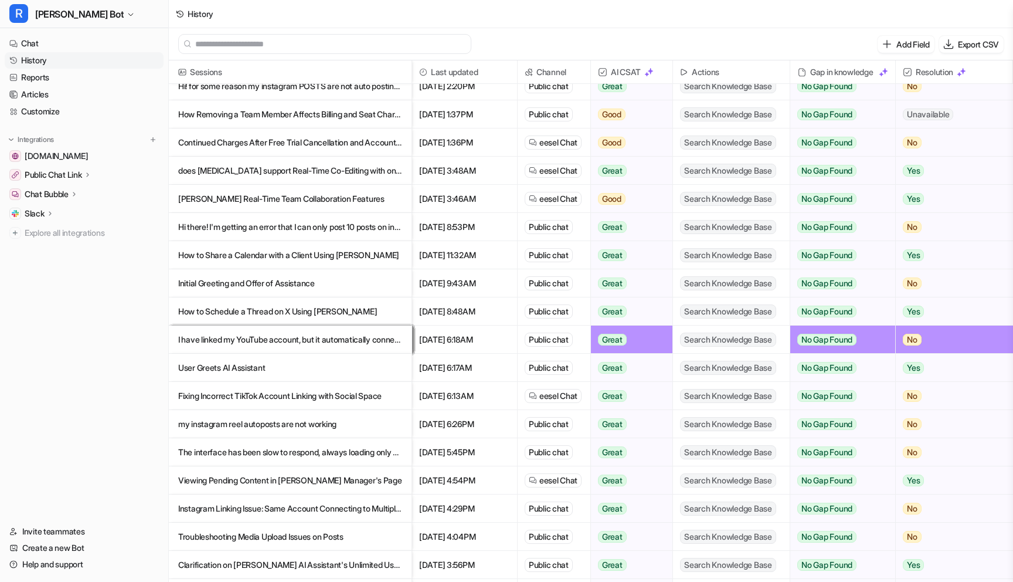
click at [300, 306] on p "How to Schedule a Thread on X Using [PERSON_NAME]" at bounding box center [290, 311] width 224 height 28
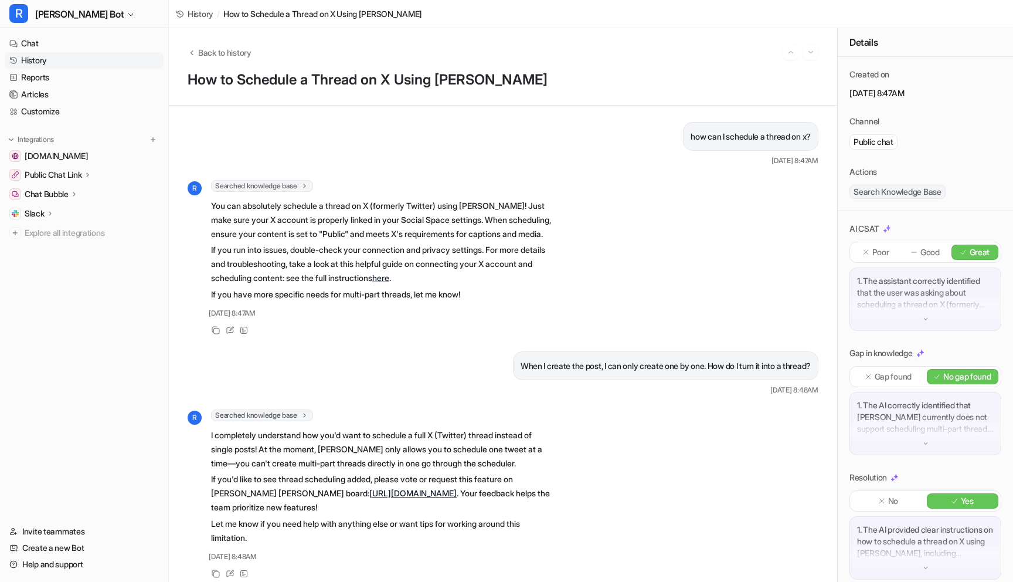
scroll to position [23, 0]
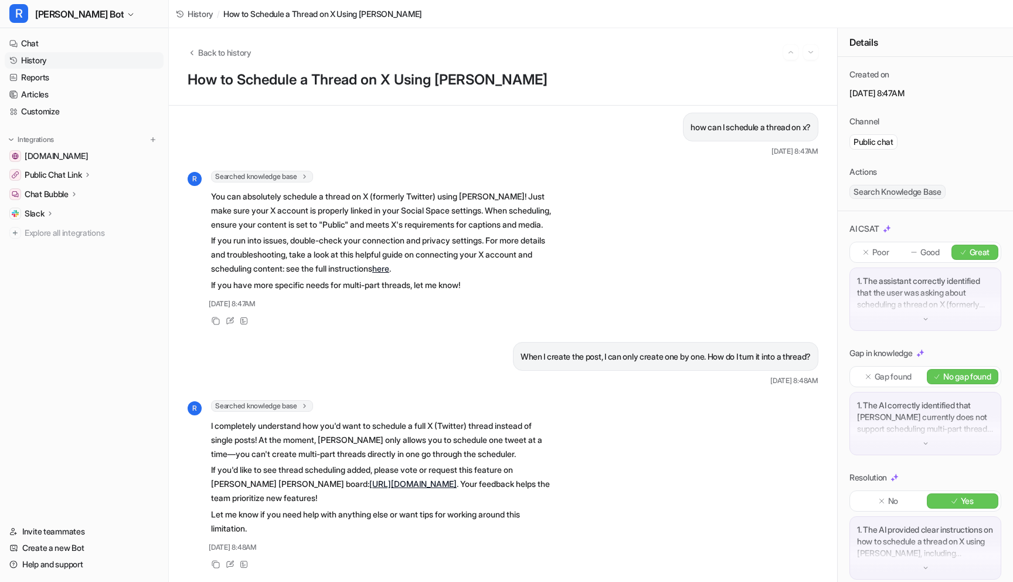
click at [31, 63] on link "History" at bounding box center [84, 60] width 159 height 16
